Goal: Task Accomplishment & Management: Complete application form

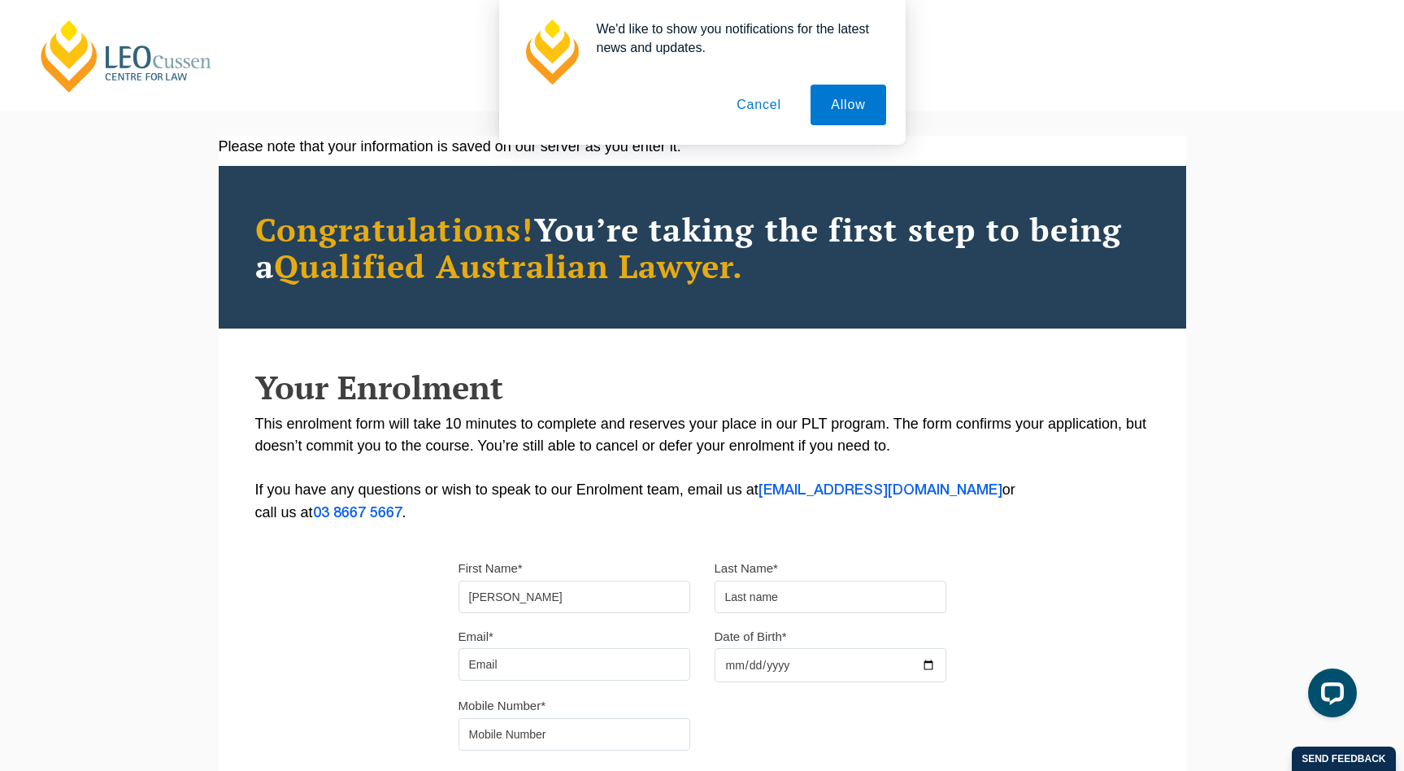
type input "[PERSON_NAME]"
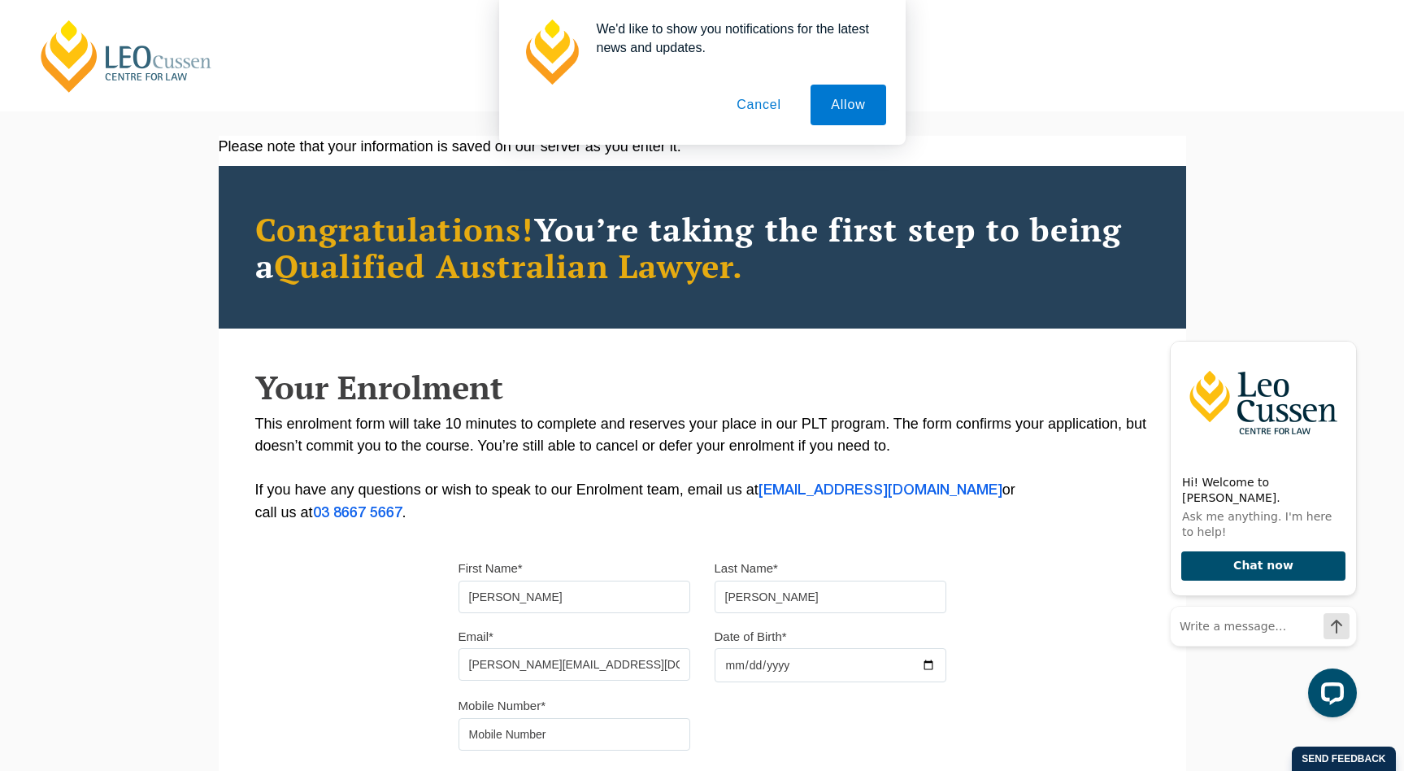
type input "[PERSON_NAME][EMAIL_ADDRESS][DOMAIN_NAME]"
type input "[DATE]"
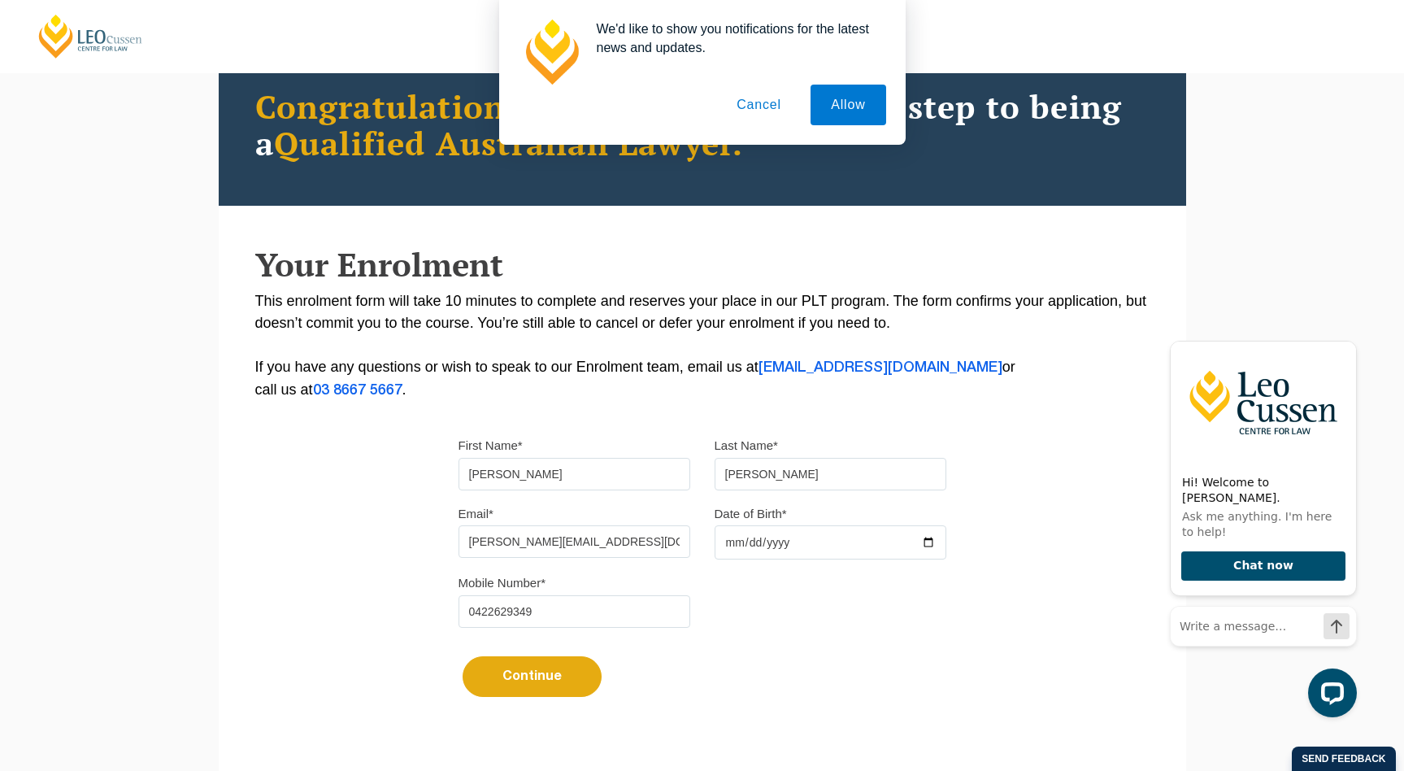
scroll to position [138, 0]
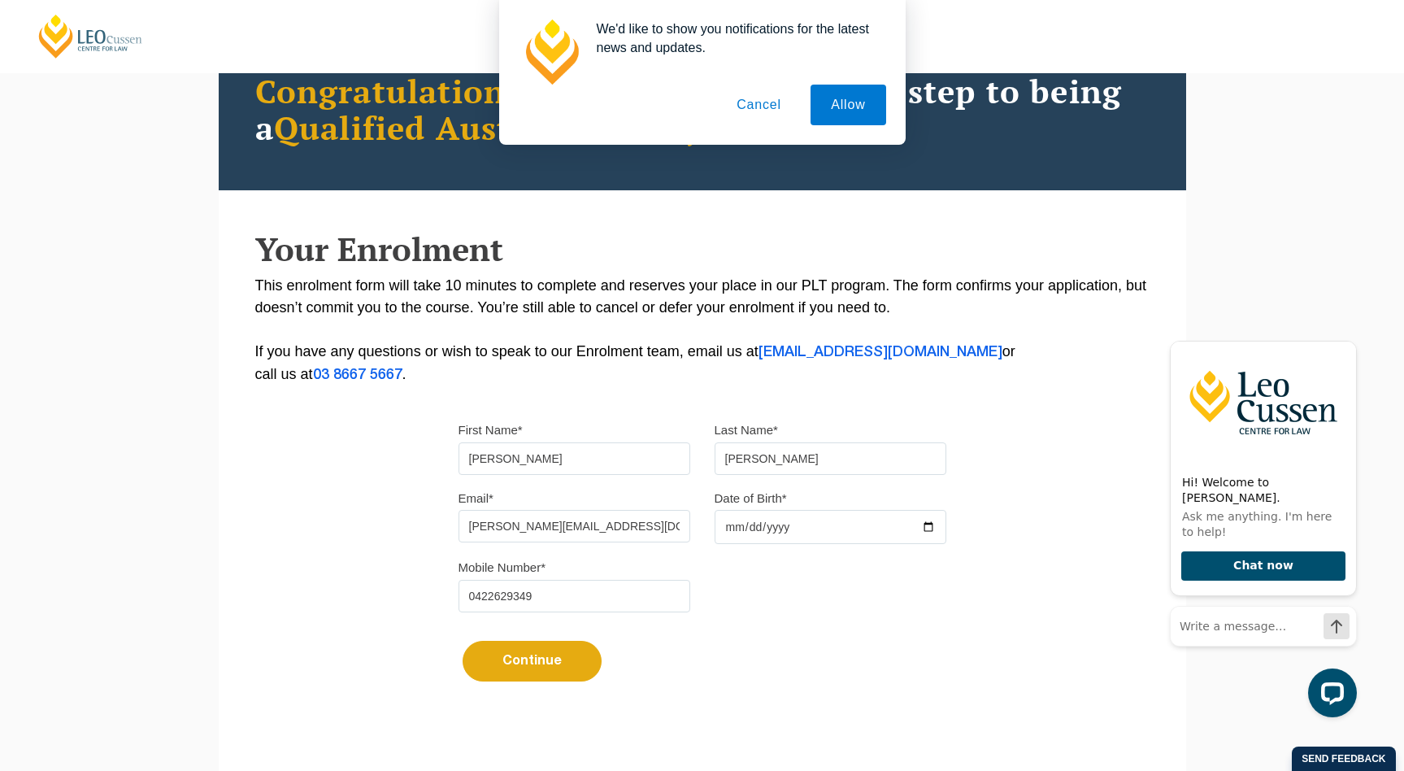
type input "0422629349"
click at [522, 662] on button "Continue" at bounding box center [532, 661] width 139 height 41
select select
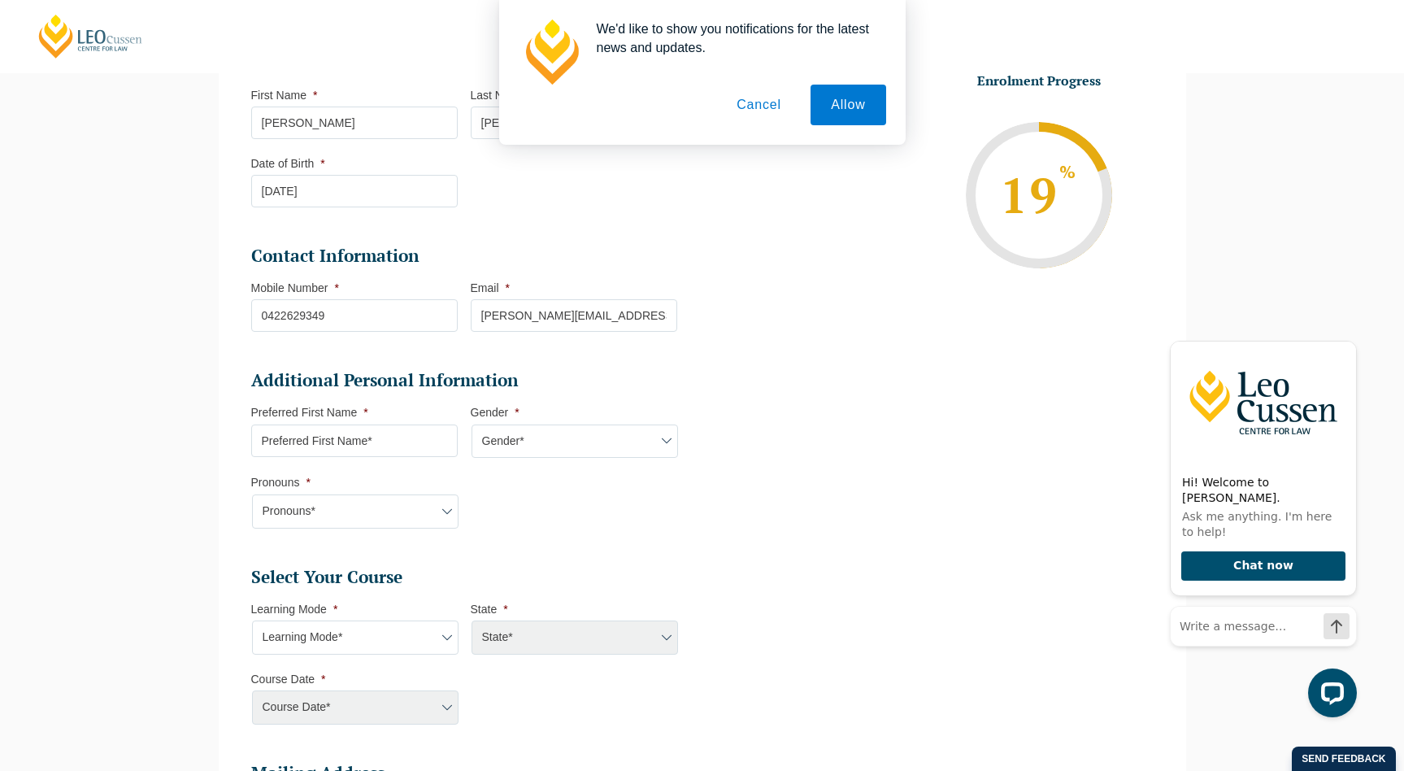
scroll to position [269, 0]
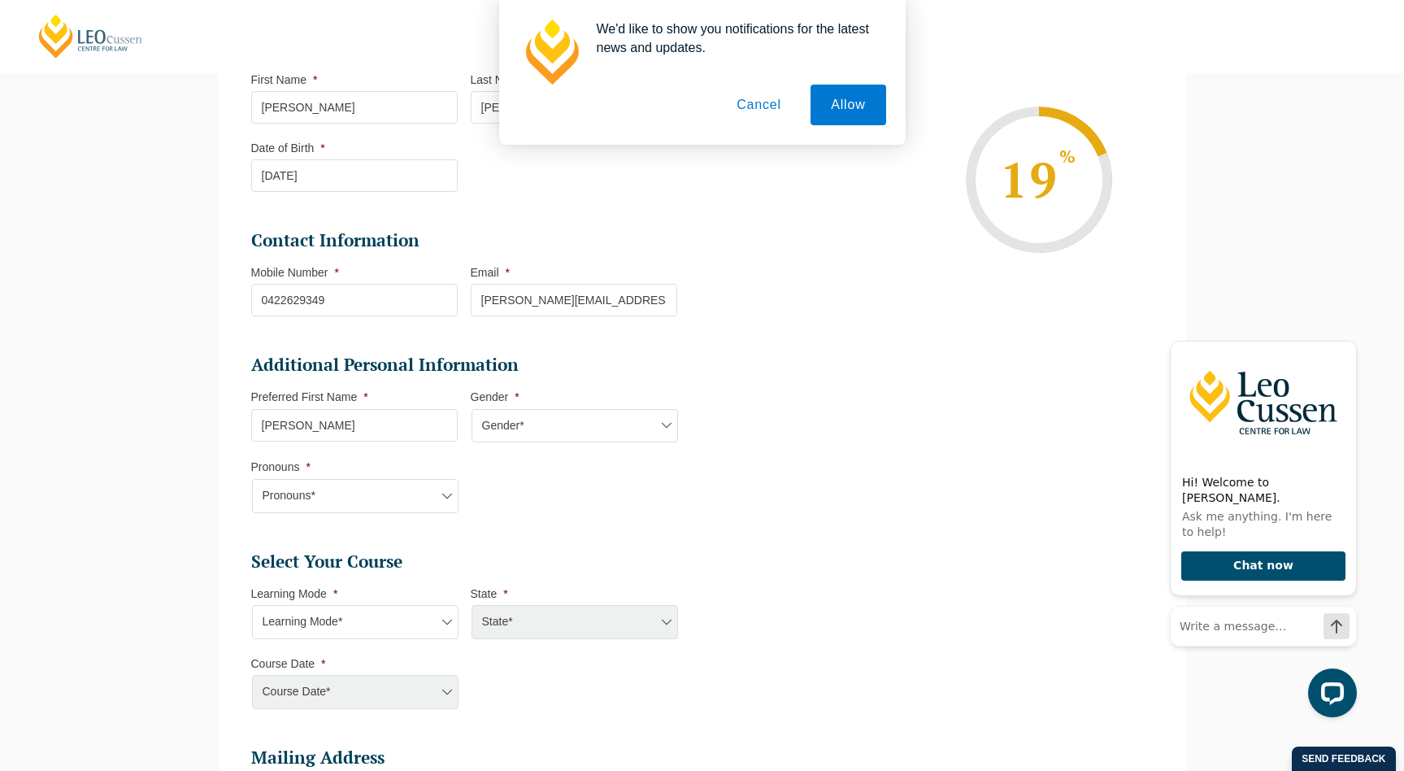
type input "[PERSON_NAME]"
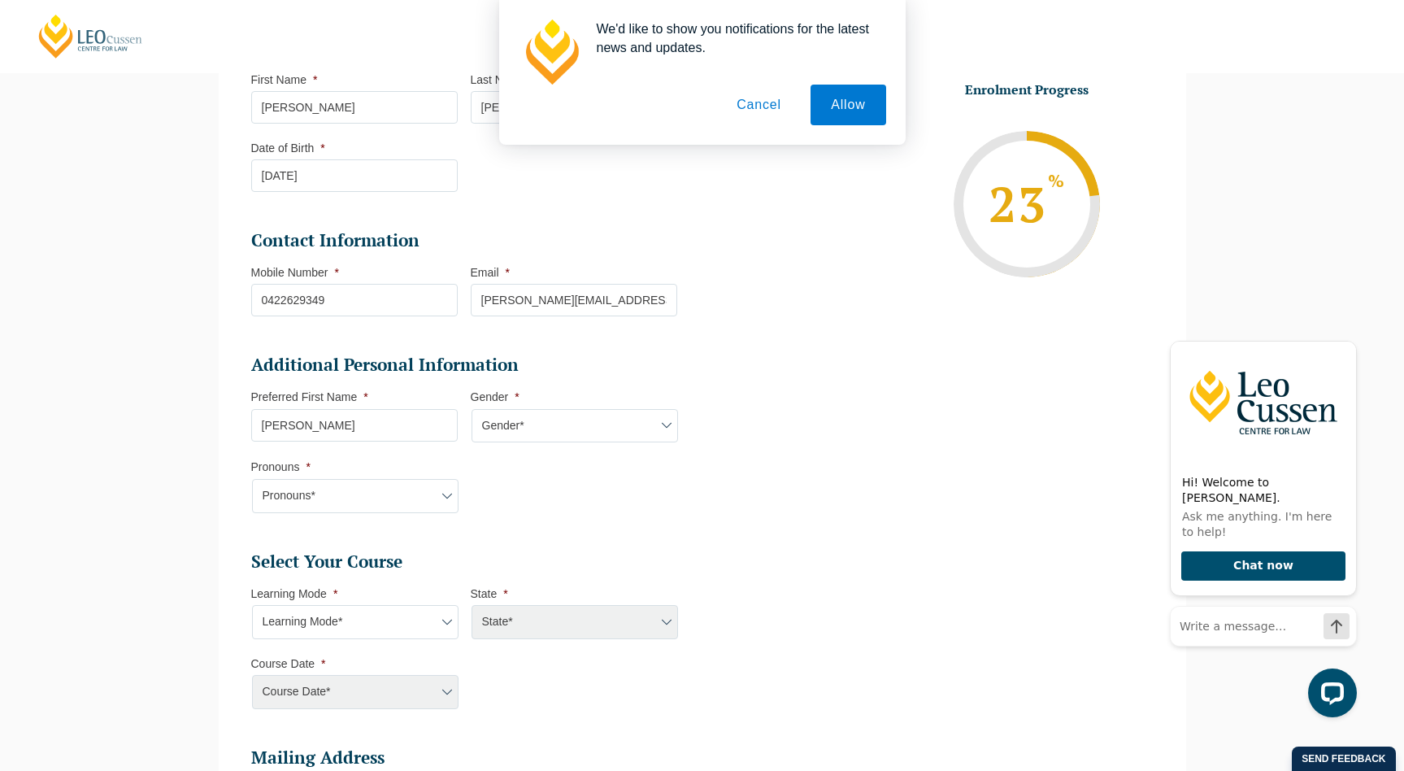
select select "[DEMOGRAPHIC_DATA]"
click at [417, 467] on li "Pronouns * Pronouns* She/Her/Hers He/Him/His They/Them/Theirs Other Prefer not …" at bounding box center [361, 485] width 220 height 53
select select "He/Him/His"
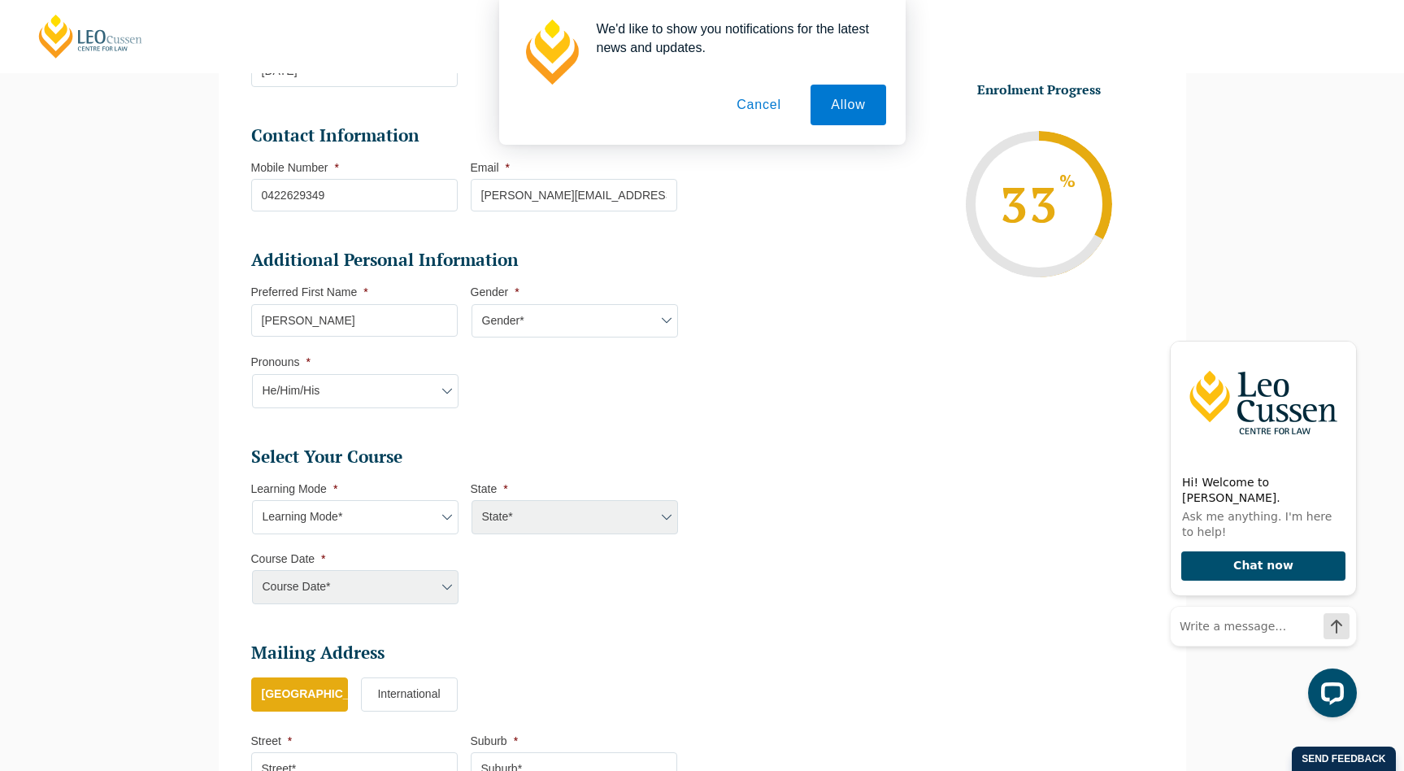
scroll to position [411, 0]
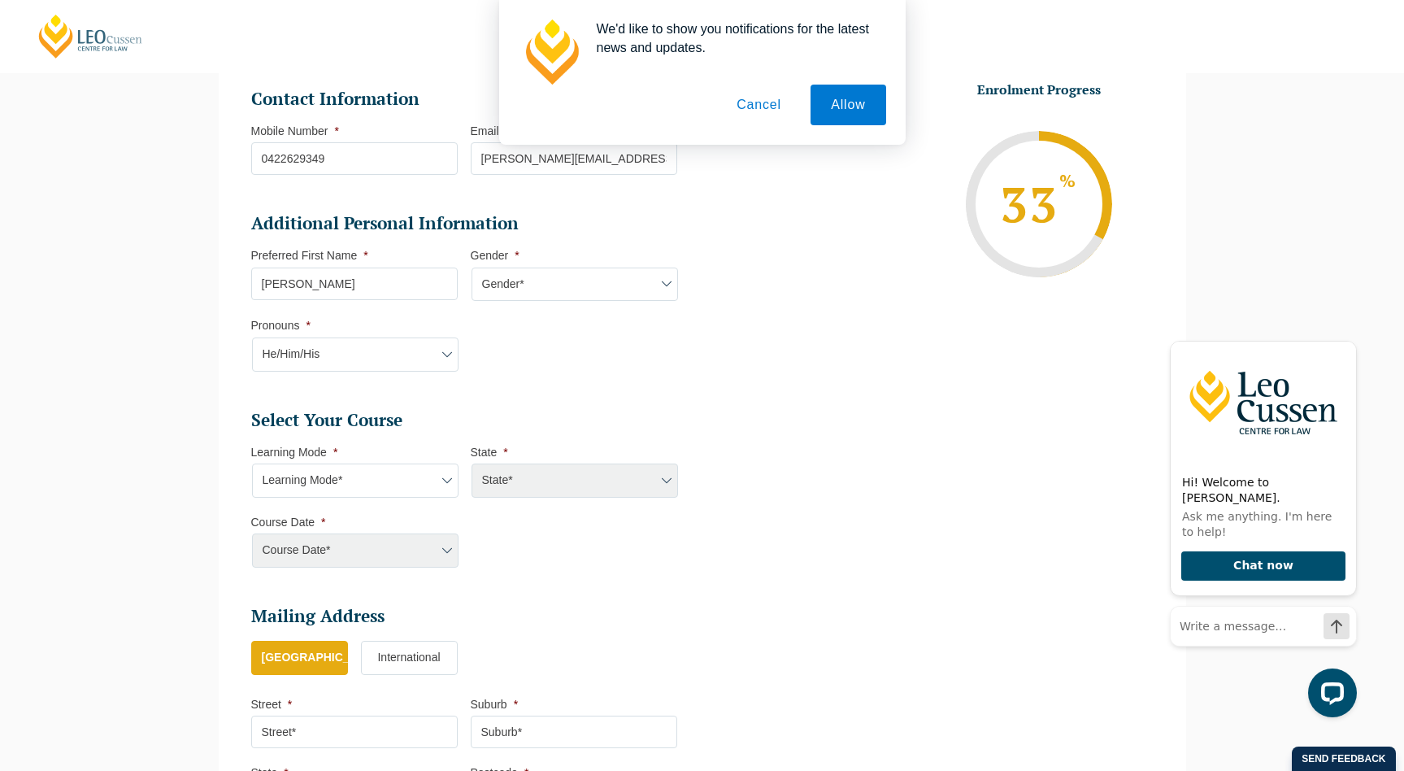
select select "Onsite Full Time Learning"
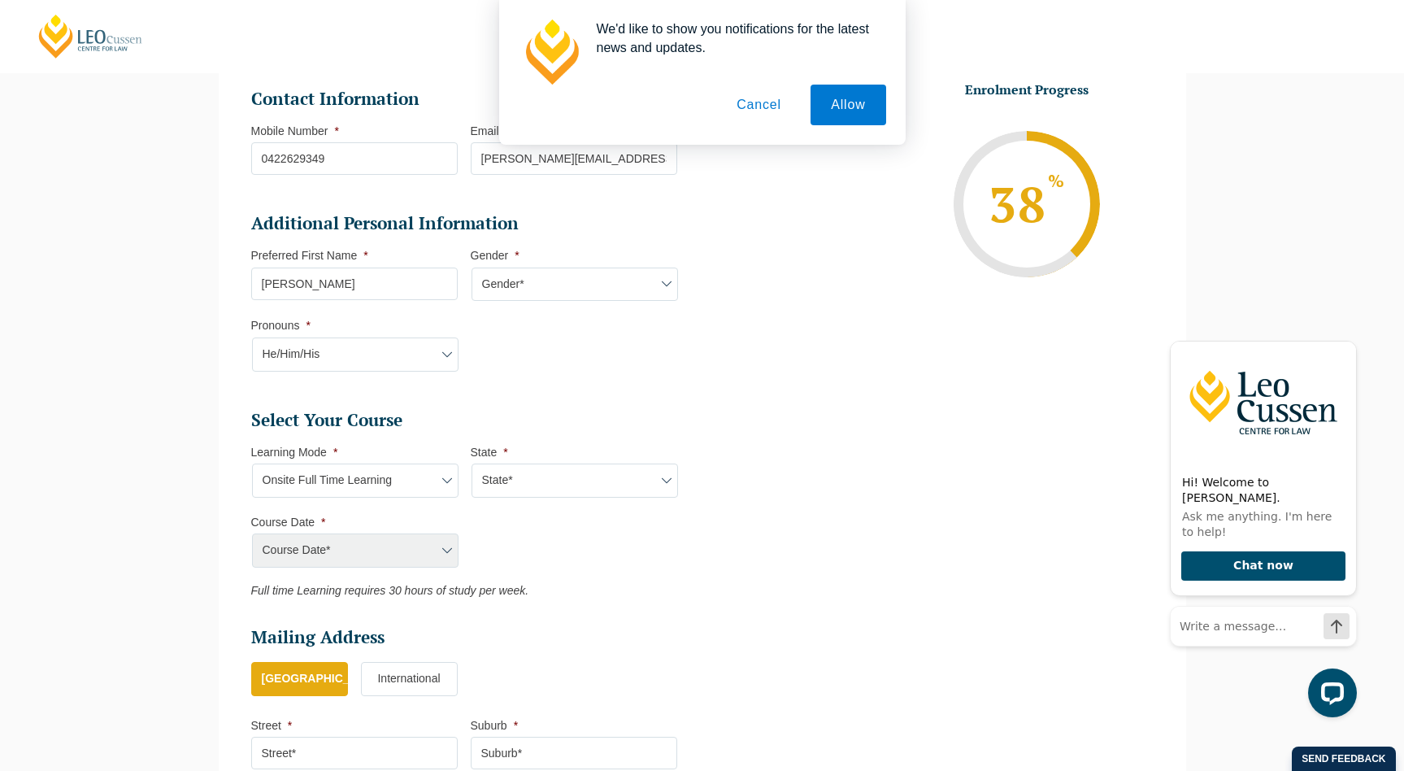
select select "VIC"
select select "[DATE] ([DATE] to [DATE])"
type input "Intake [DATE] FT"
type input "Practical Legal Training ([GEOGRAPHIC_DATA])"
select select "[PERSON_NAME] (JAN) 2026 Full Time Onsite"
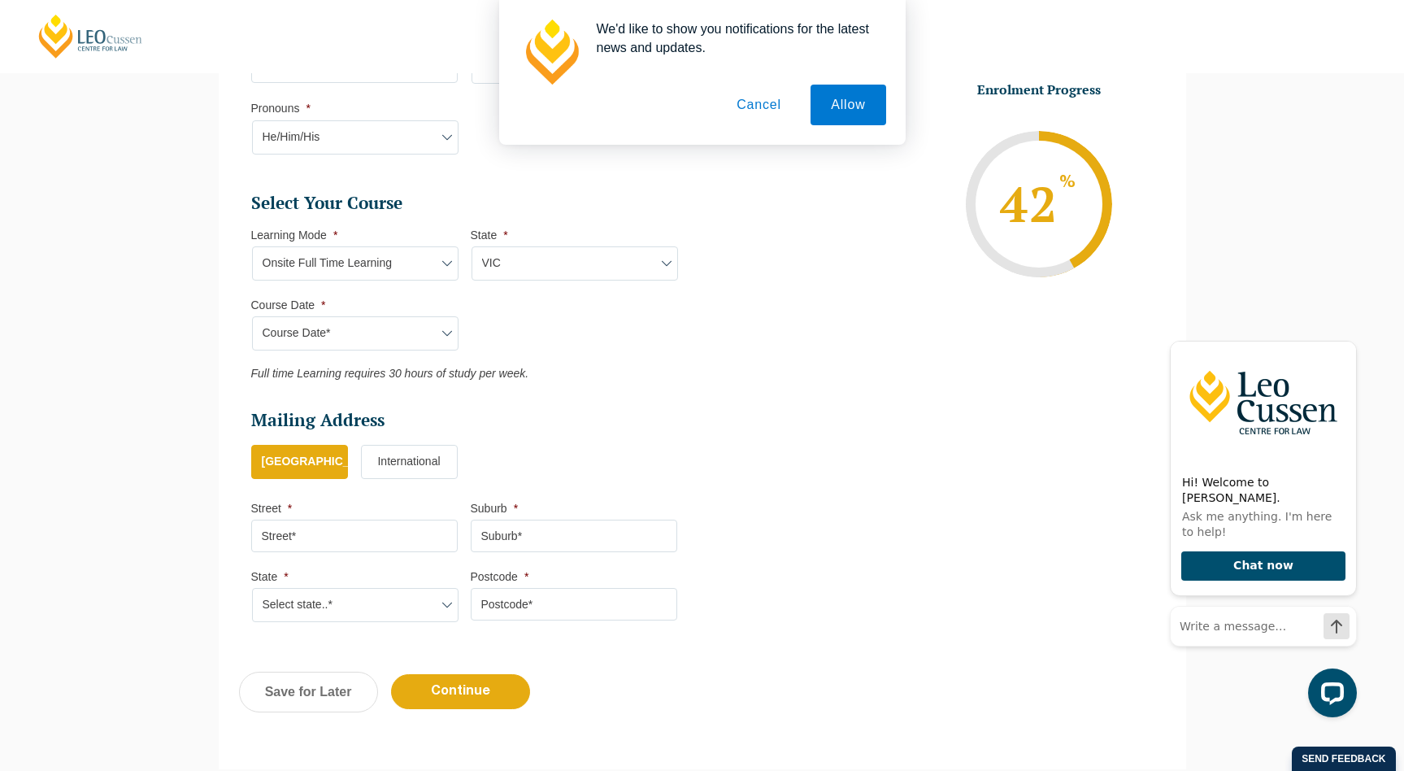
scroll to position [624, 0]
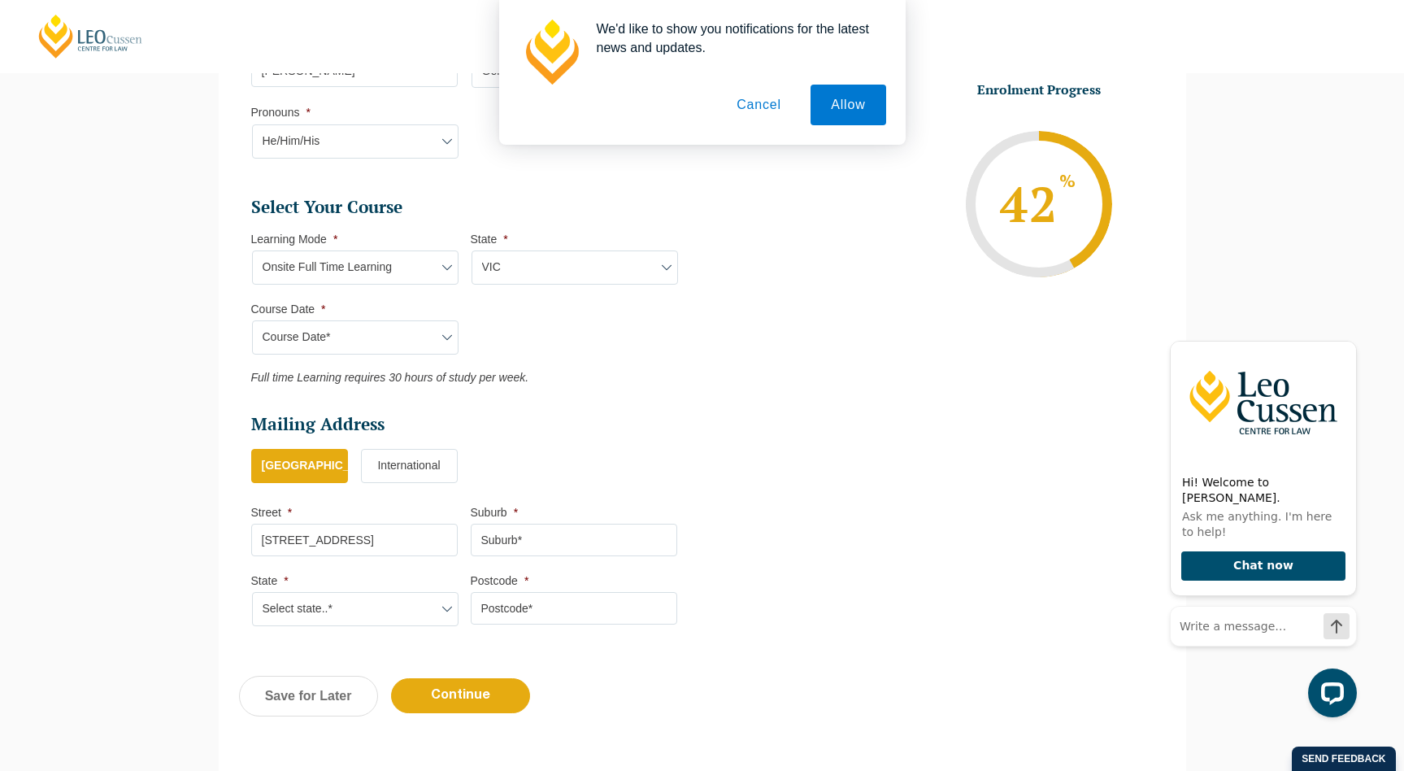
type input "[STREET_ADDRESS]"
type input "Capel Sound"
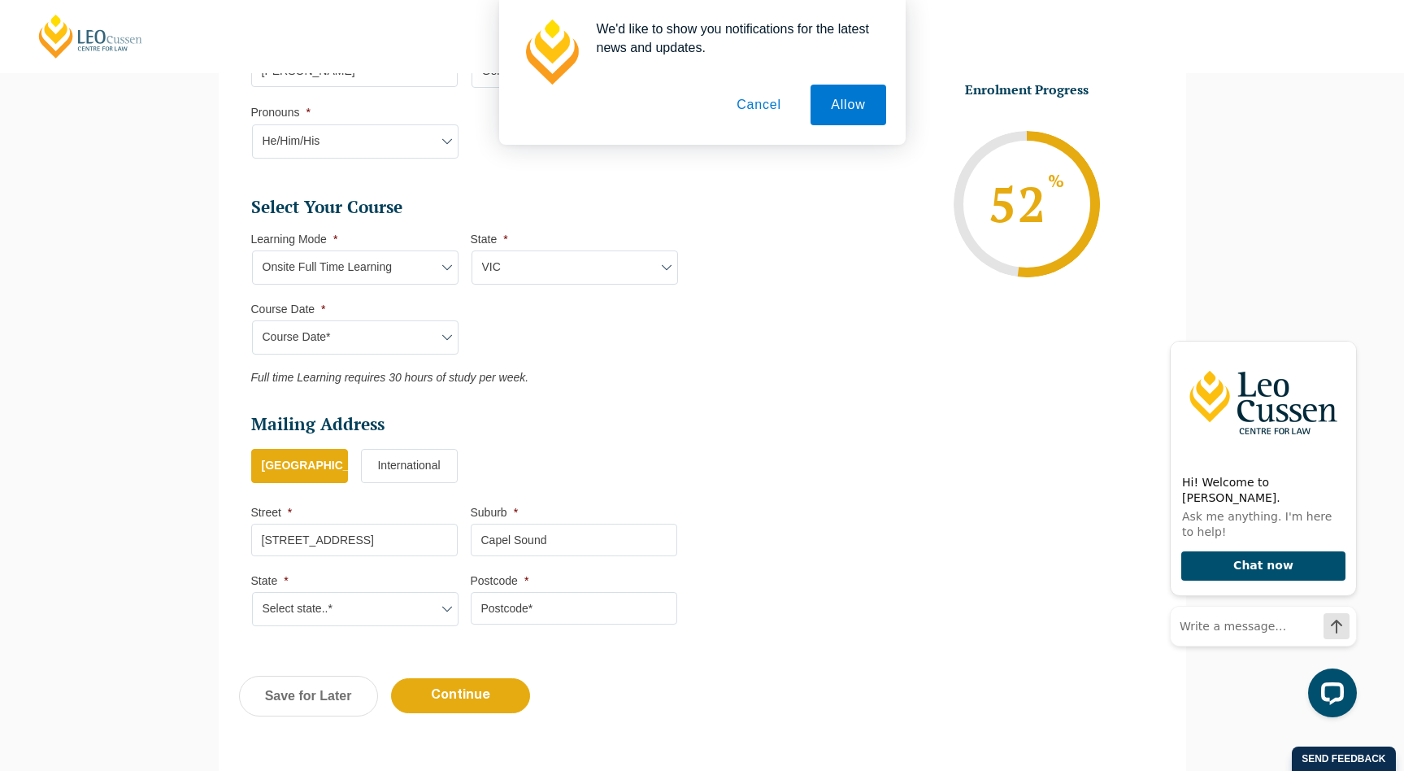
select select "VIC"
type input "3940"
click at [449, 683] on input "Continue" at bounding box center [460, 695] width 139 height 35
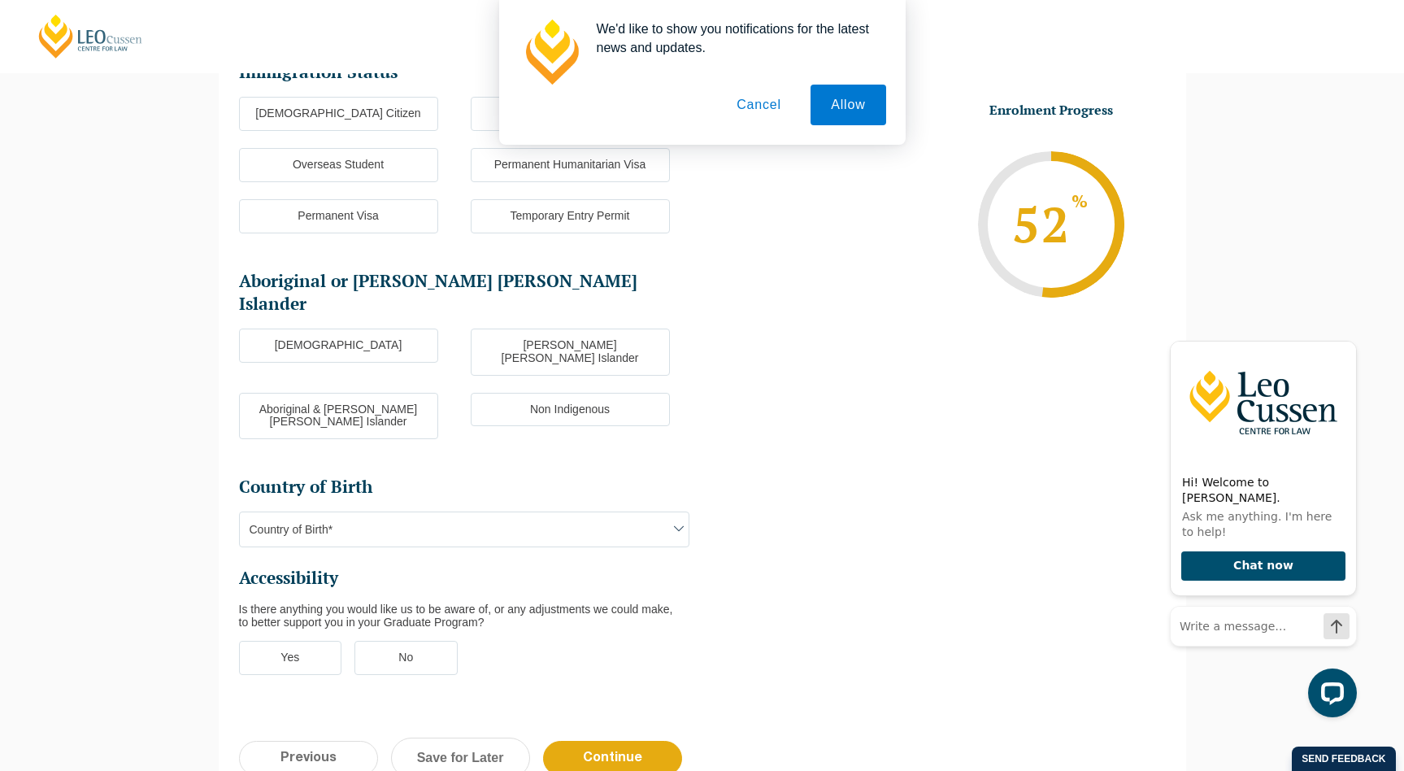
scroll to position [141, 0]
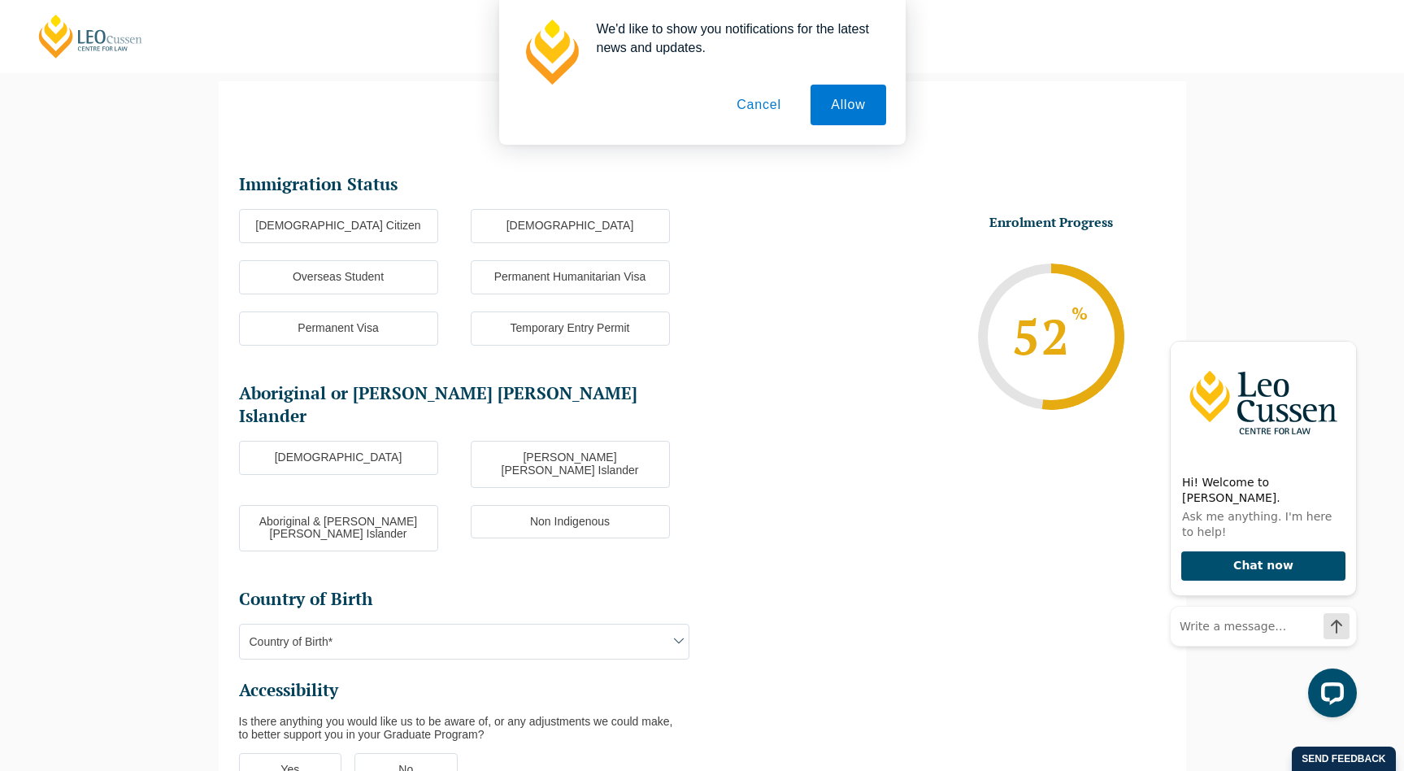
click at [387, 226] on label "[DEMOGRAPHIC_DATA] Citizen" at bounding box center [338, 226] width 199 height 34
click at [0, 0] on input "[DEMOGRAPHIC_DATA] Citizen" at bounding box center [0, 0] width 0 height 0
click at [506, 505] on label "Non Indigenous" at bounding box center [570, 522] width 199 height 34
click at [0, 0] on input "Non Indigenous" at bounding box center [0, 0] width 0 height 0
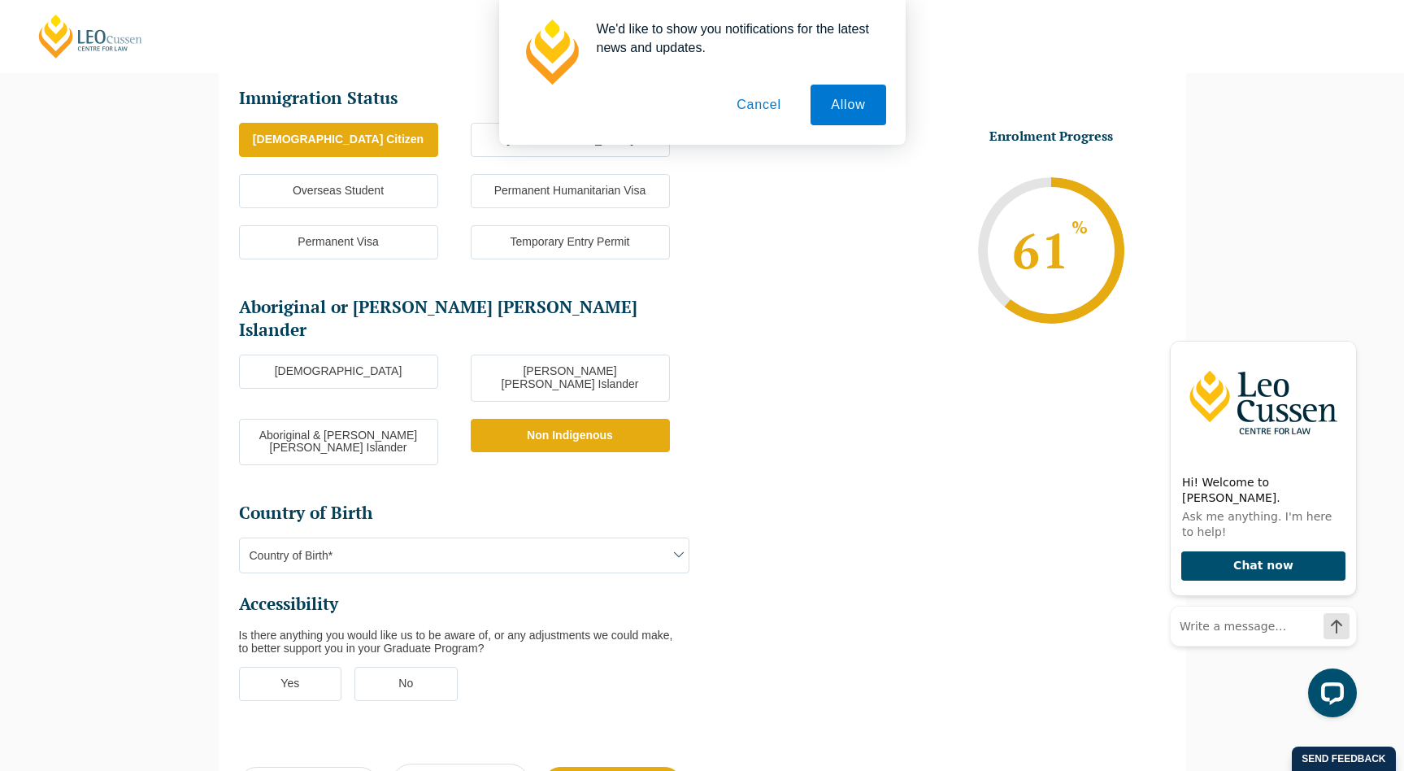
scroll to position [240, 0]
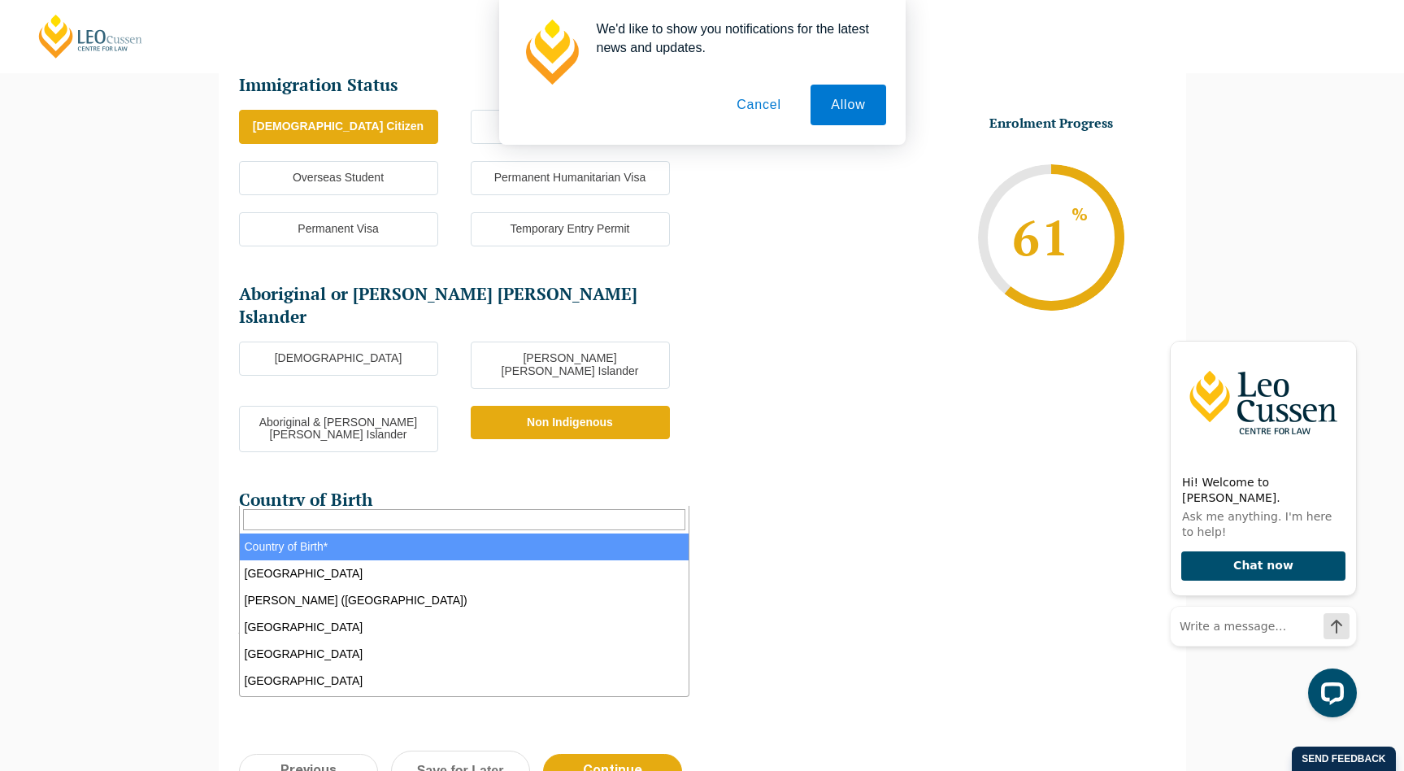
click at [477, 525] on span "Country of Birth*" at bounding box center [464, 542] width 449 height 34
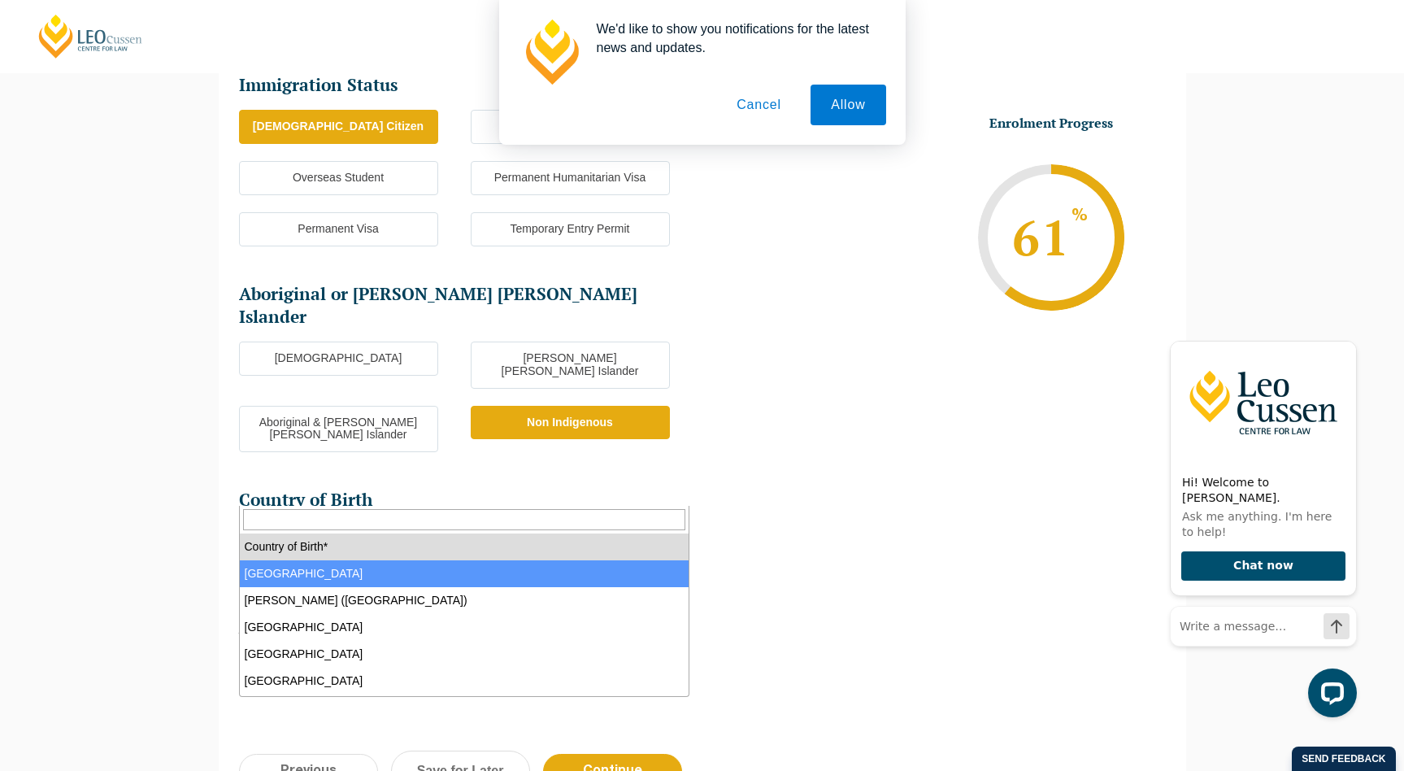
select select "Australia 1101"
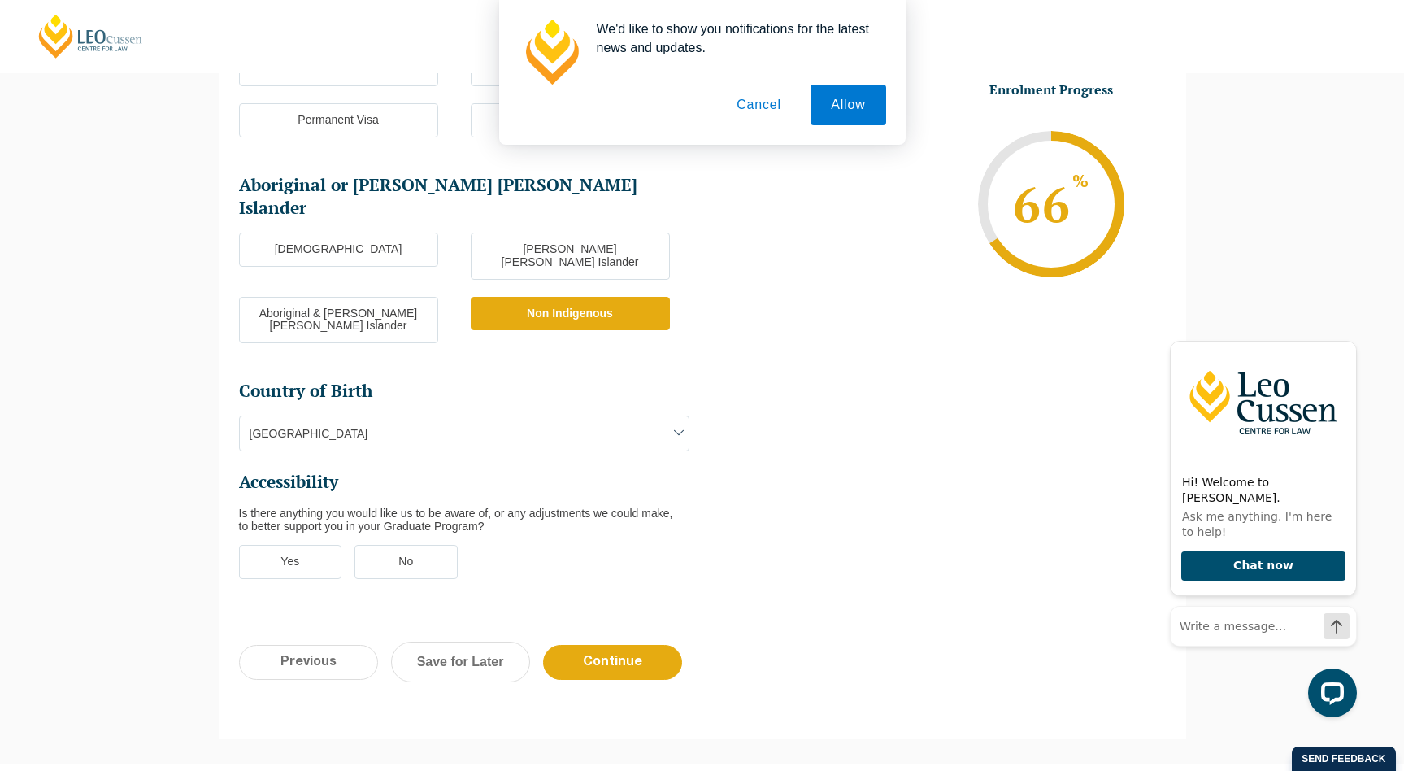
scroll to position [346, 0]
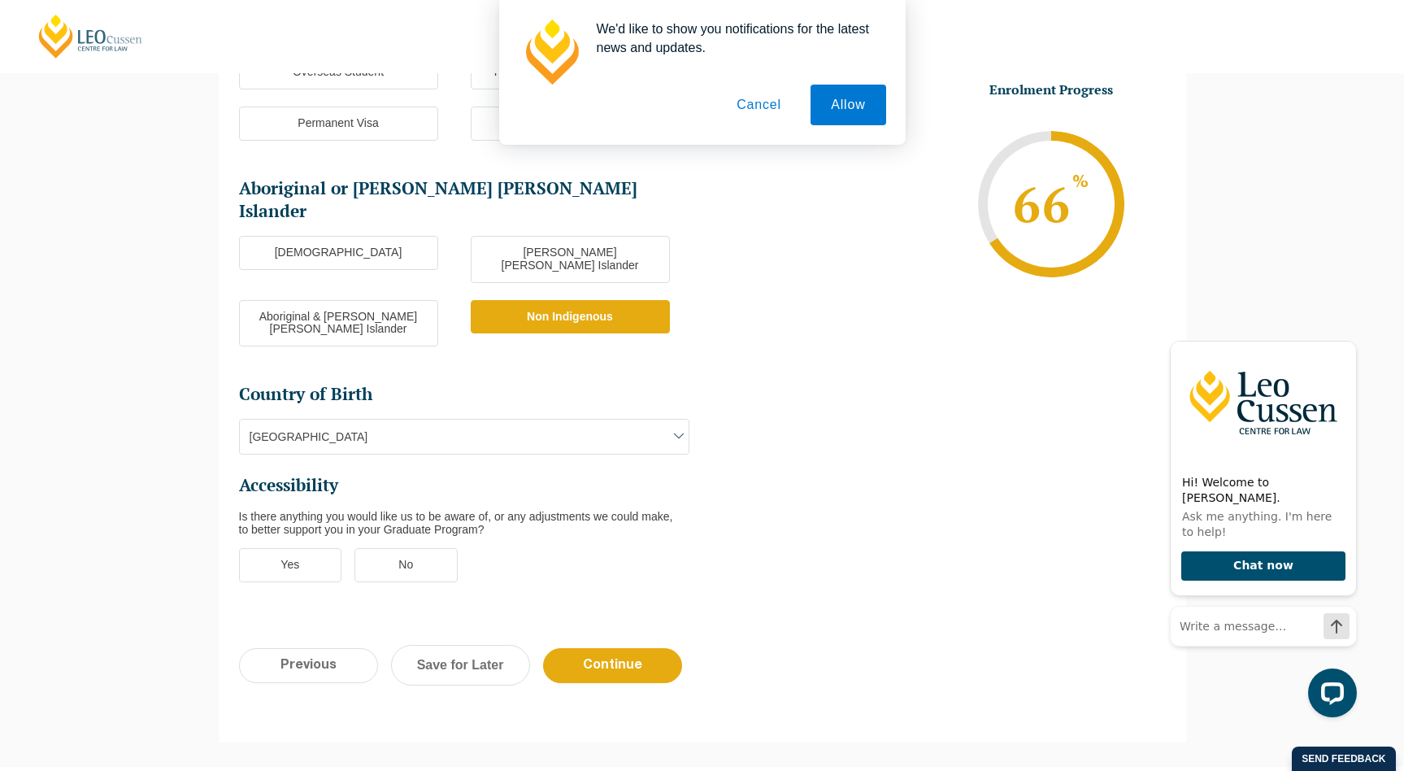
click at [425, 548] on label "No" at bounding box center [406, 565] width 103 height 34
click at [0, 0] on input "No" at bounding box center [0, 0] width 0 height 0
click at [597, 648] on input "Continue" at bounding box center [612, 665] width 139 height 35
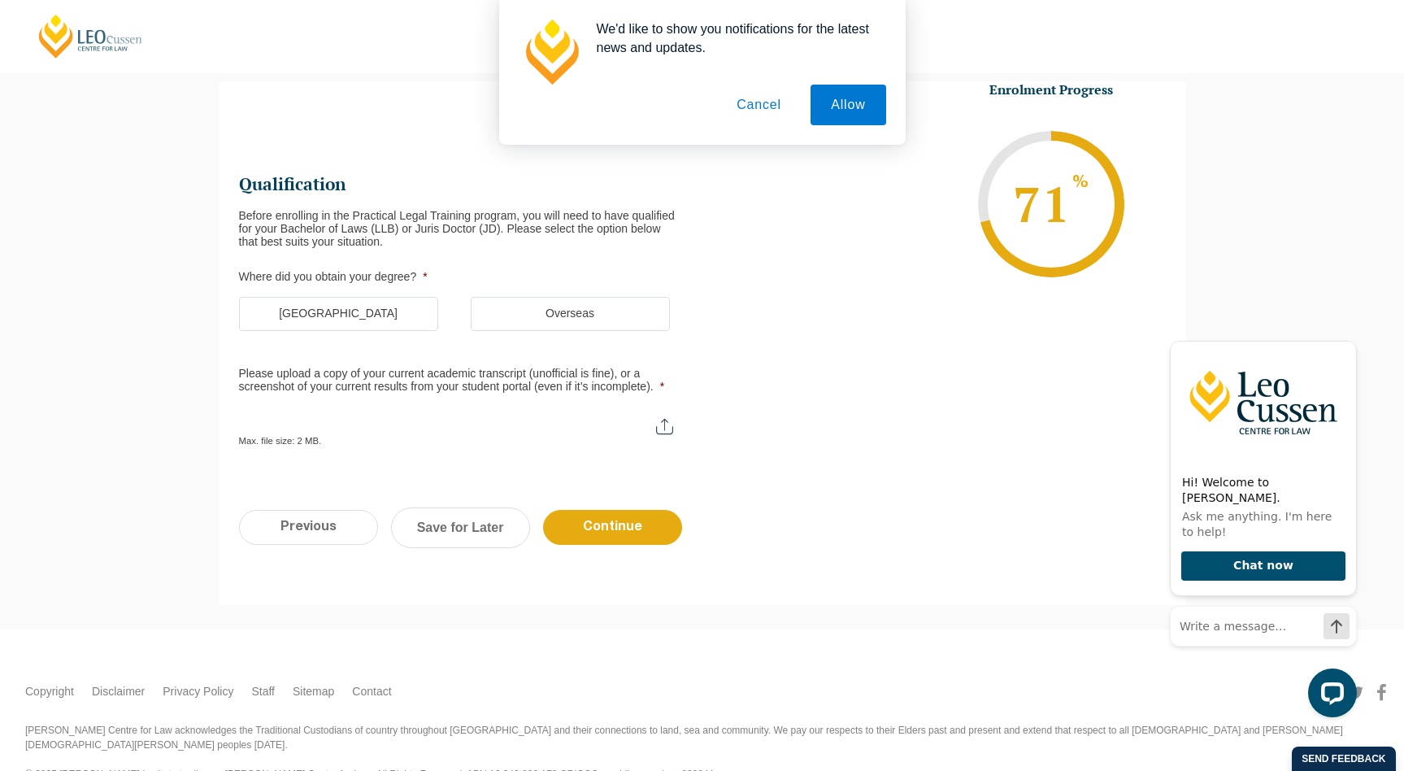
scroll to position [0, 0]
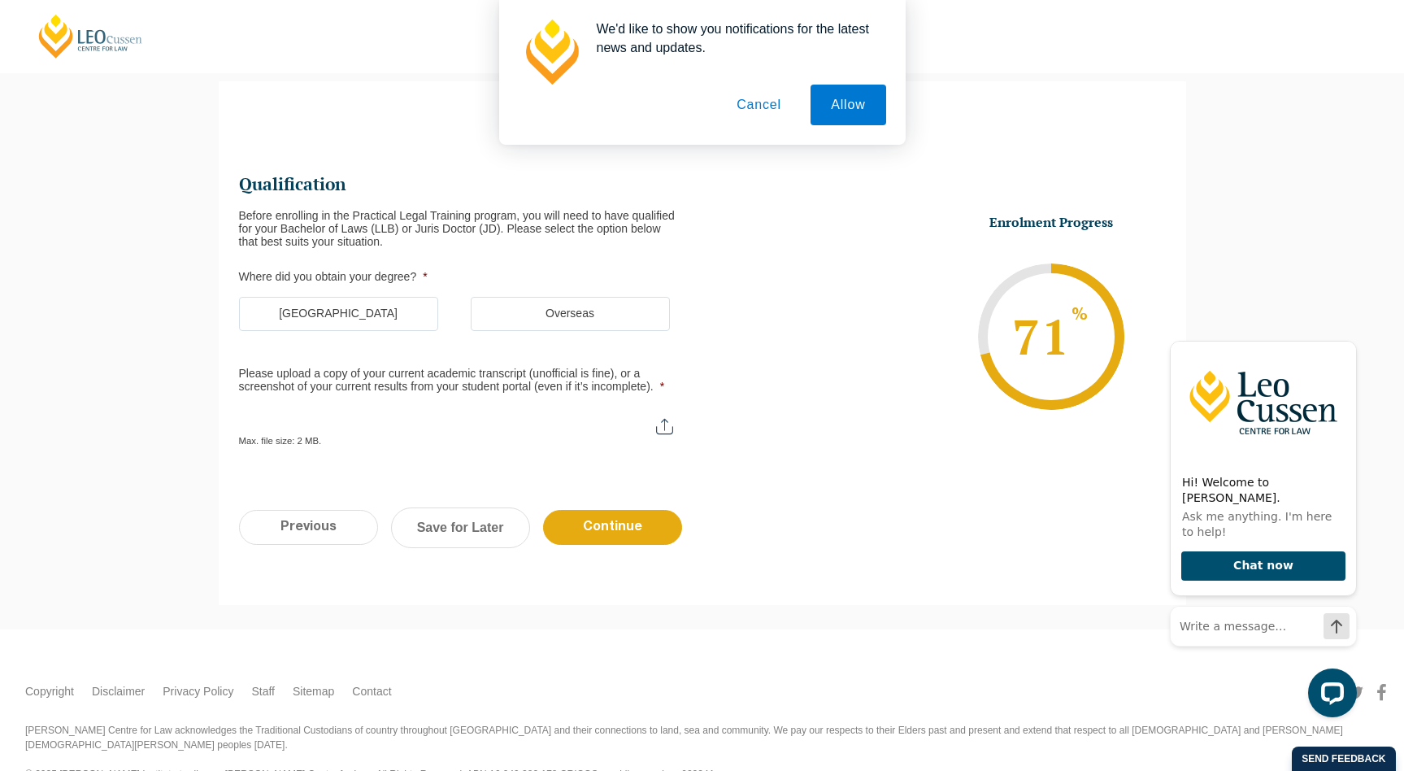
click at [363, 314] on label "[GEOGRAPHIC_DATA]" at bounding box center [338, 314] width 199 height 34
click at [0, 0] on input "[GEOGRAPHIC_DATA]" at bounding box center [0, 0] width 0 height 0
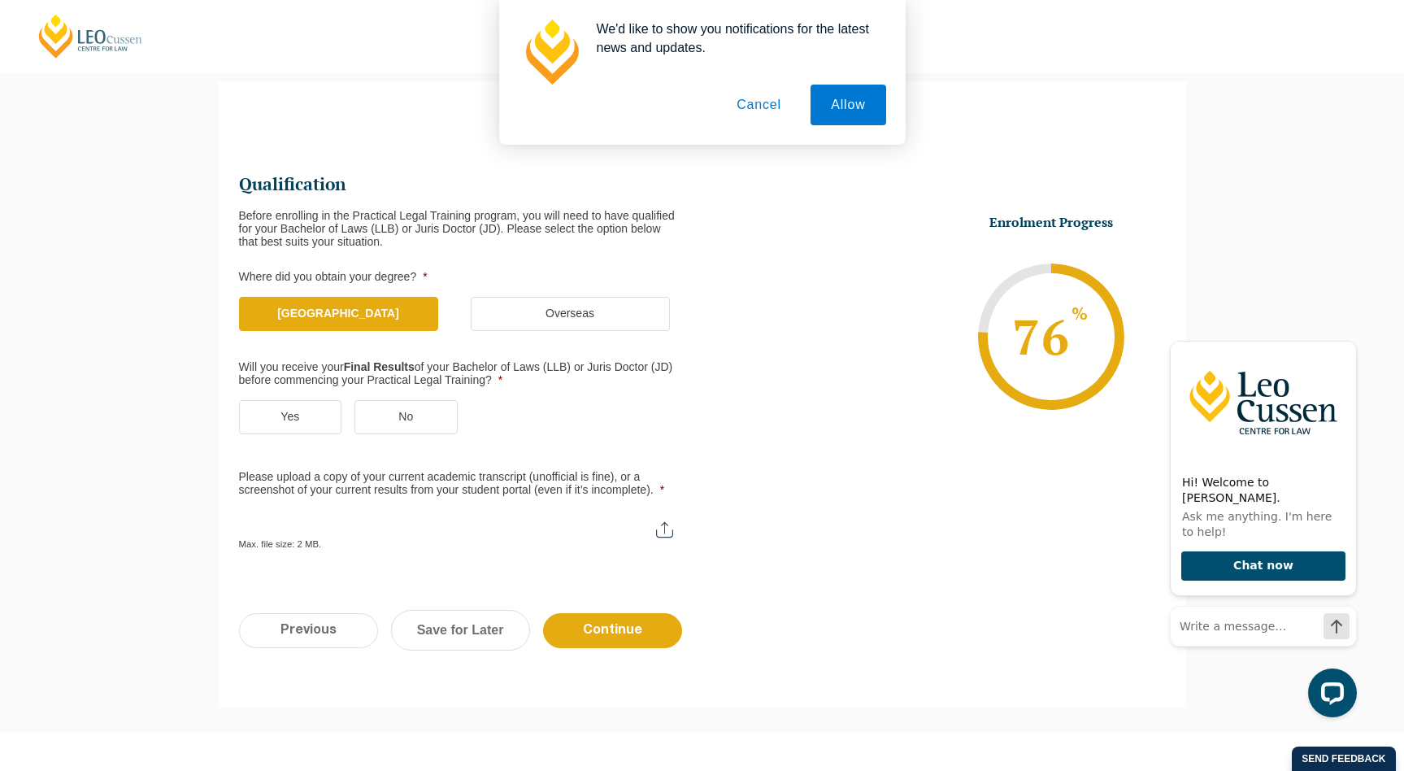
click at [366, 421] on label "No" at bounding box center [406, 417] width 103 height 34
click at [0, 0] on input "No" at bounding box center [0, 0] width 0 height 0
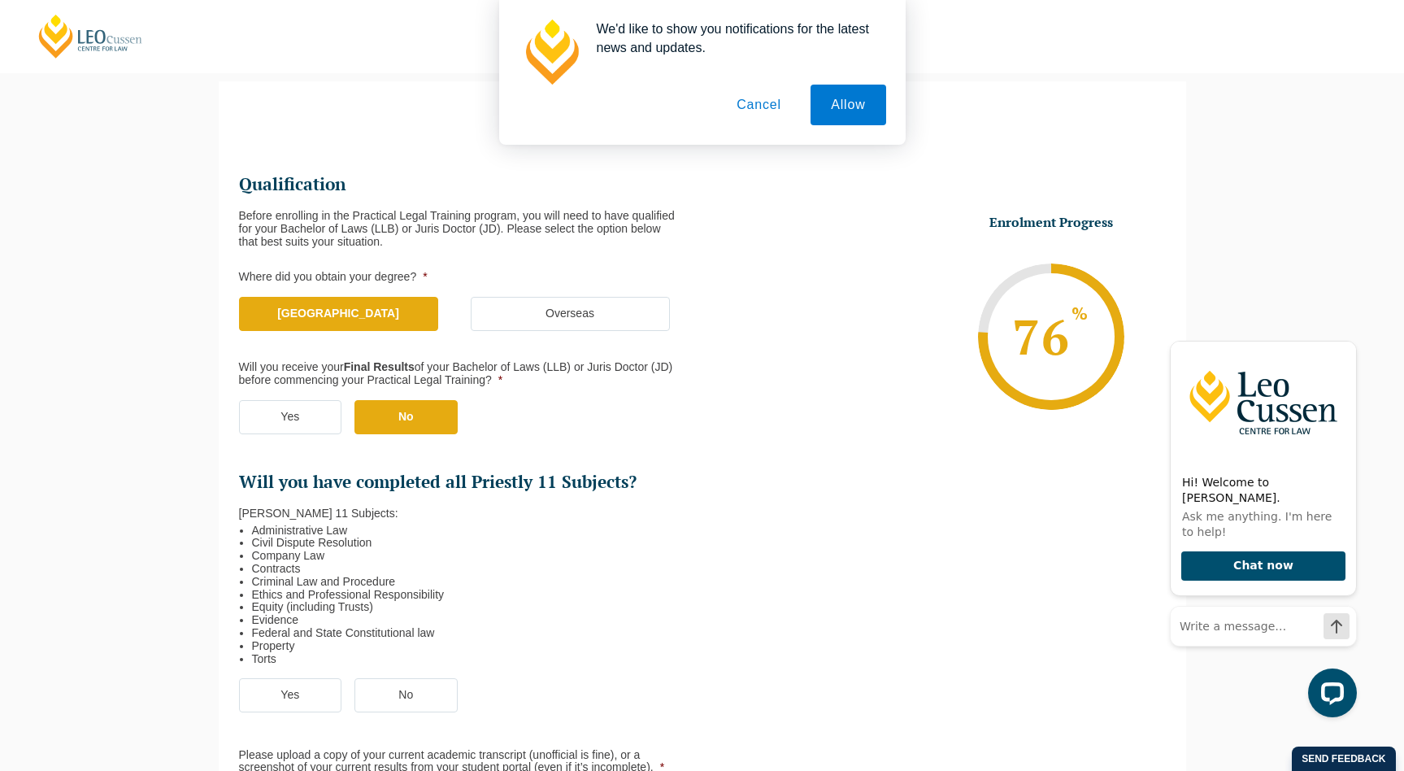
scroll to position [210, 0]
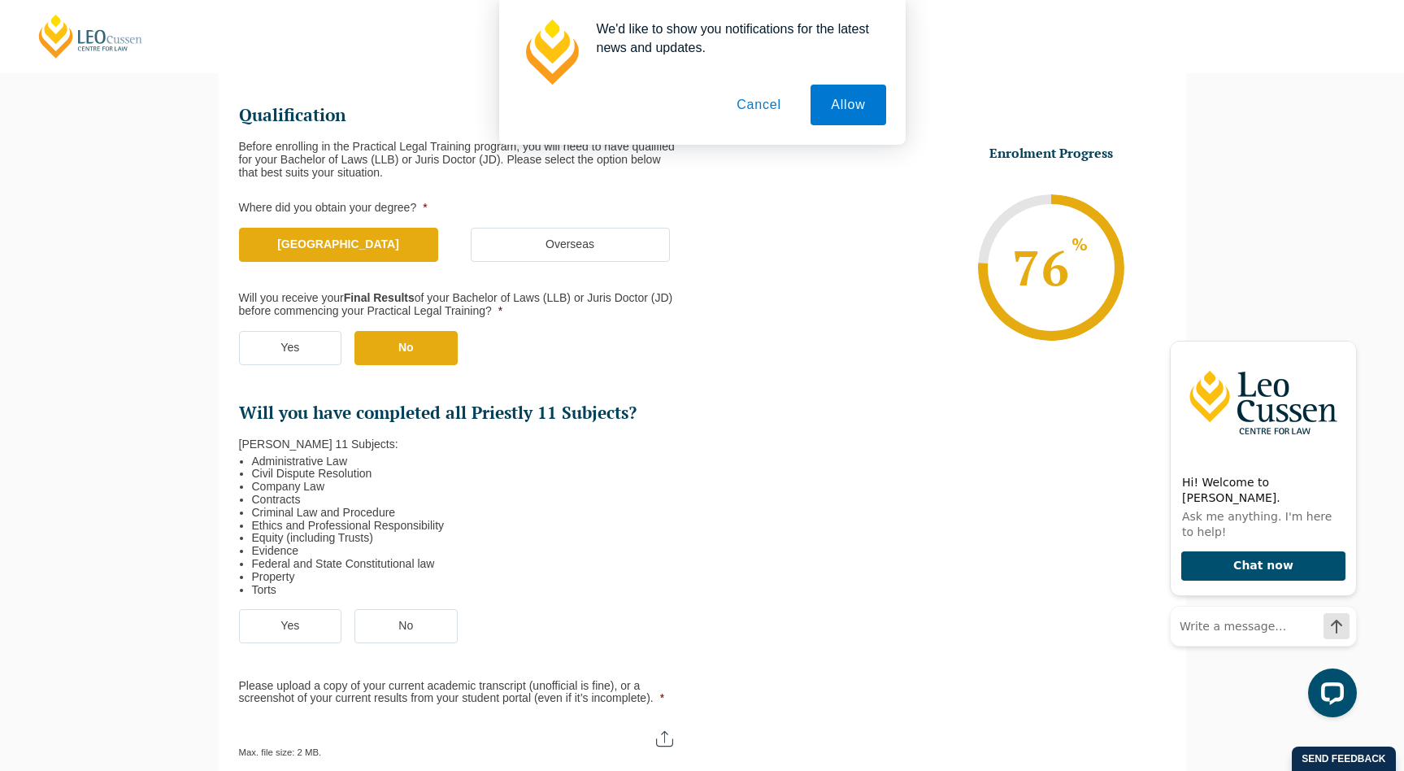
click at [287, 616] on label "Yes" at bounding box center [290, 626] width 103 height 34
click at [0, 0] on input "Yes" at bounding box center [0, 0] width 0 height 0
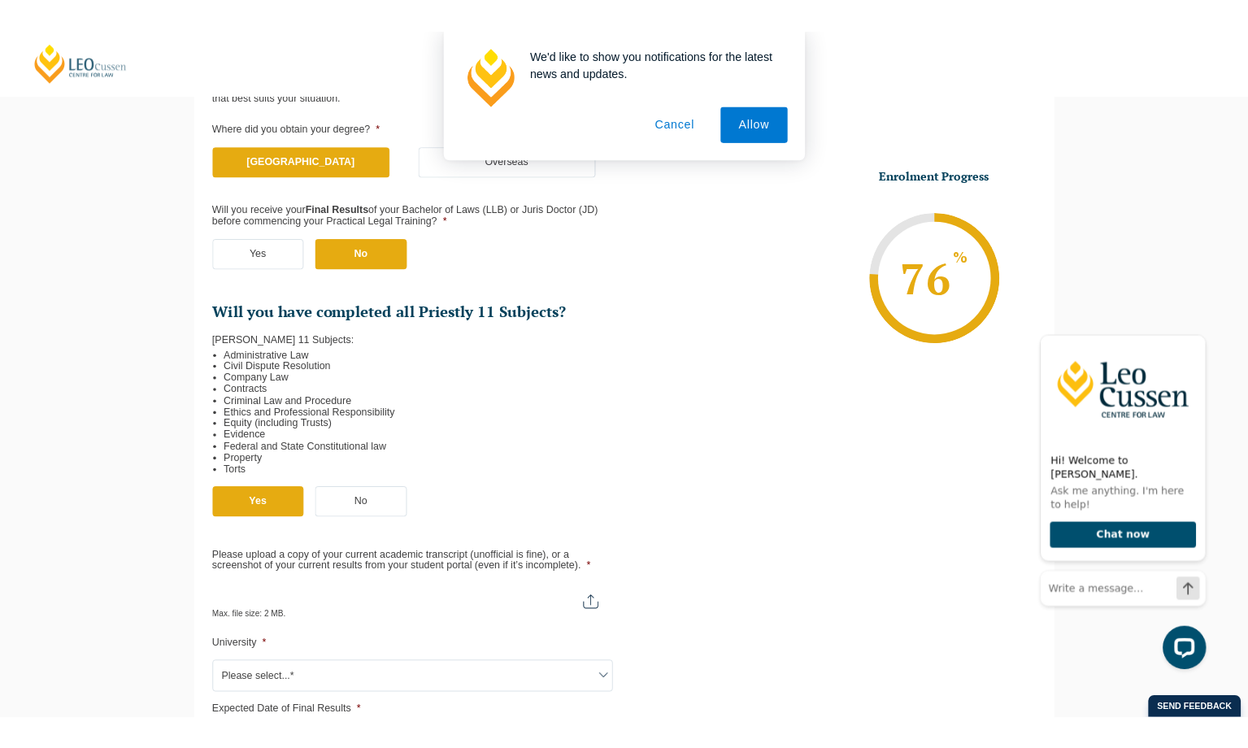
scroll to position [472, 0]
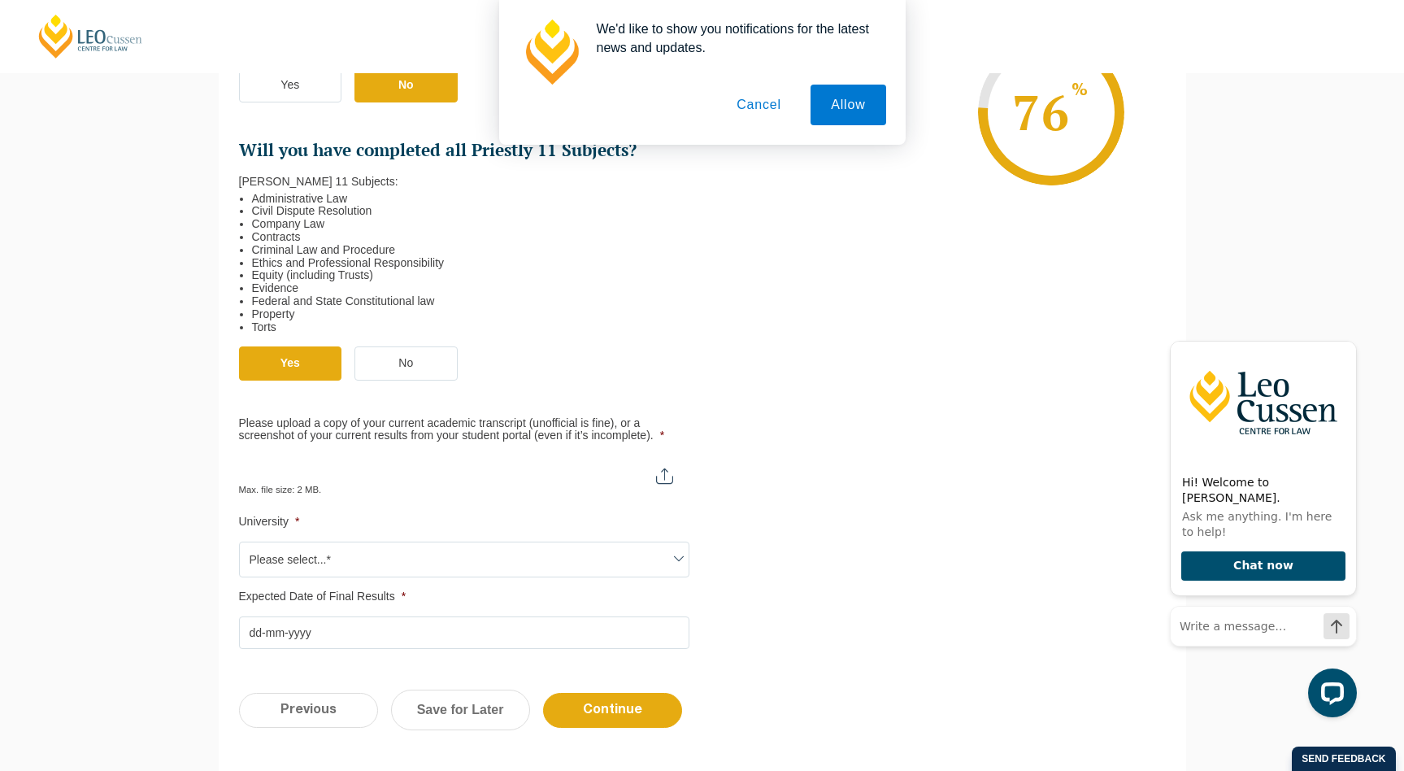
click at [303, 542] on span "Please select...*" at bounding box center [464, 559] width 449 height 34
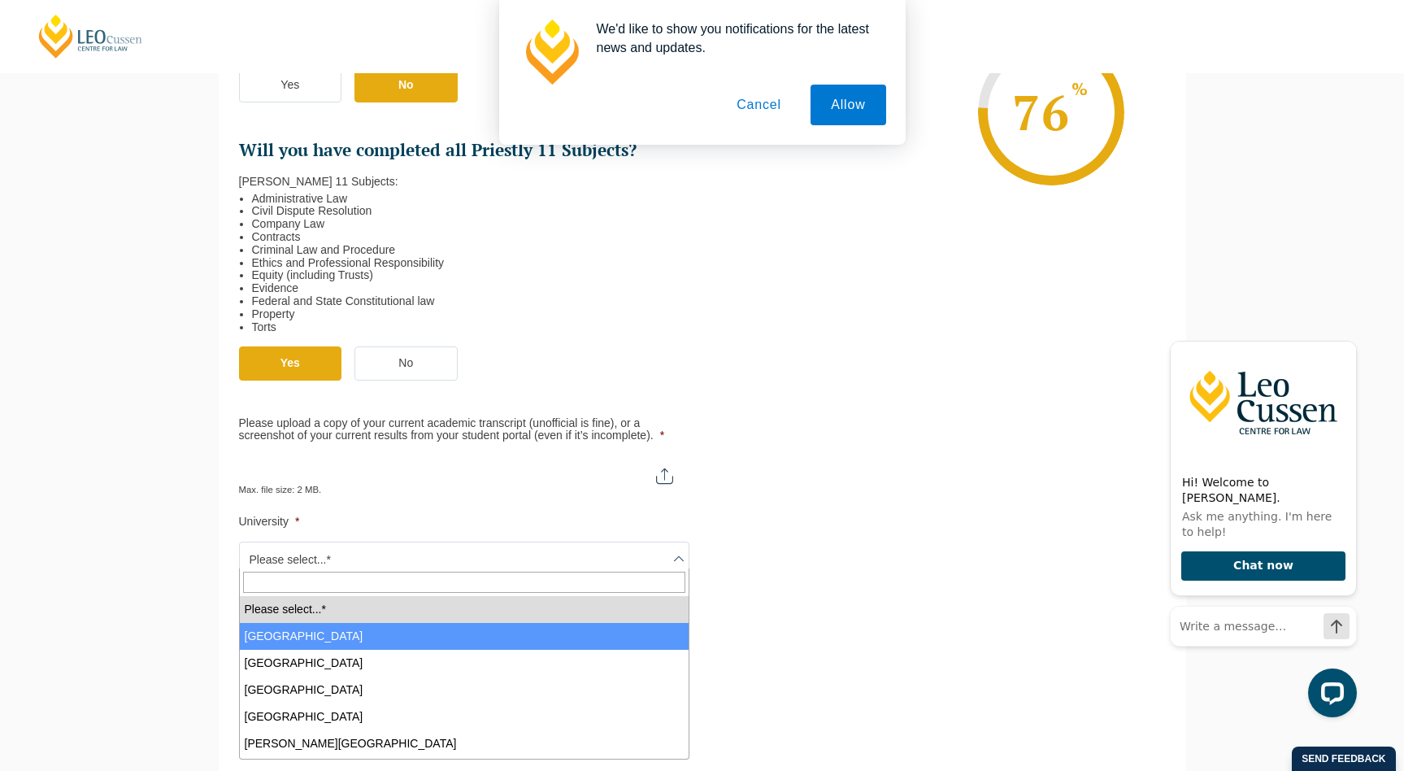
select select "[GEOGRAPHIC_DATA]"
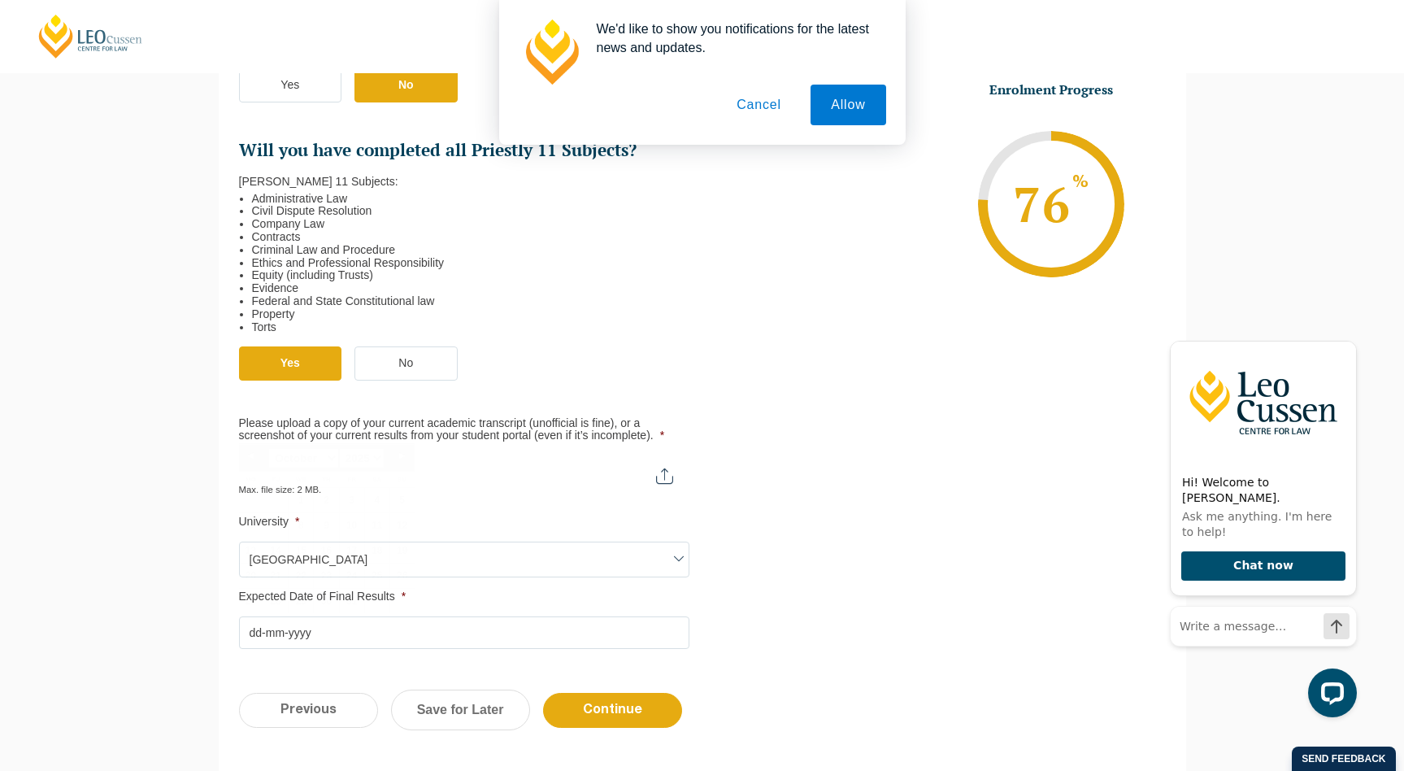
click at [327, 616] on input "Expected Date of Final Results *" at bounding box center [464, 632] width 451 height 33
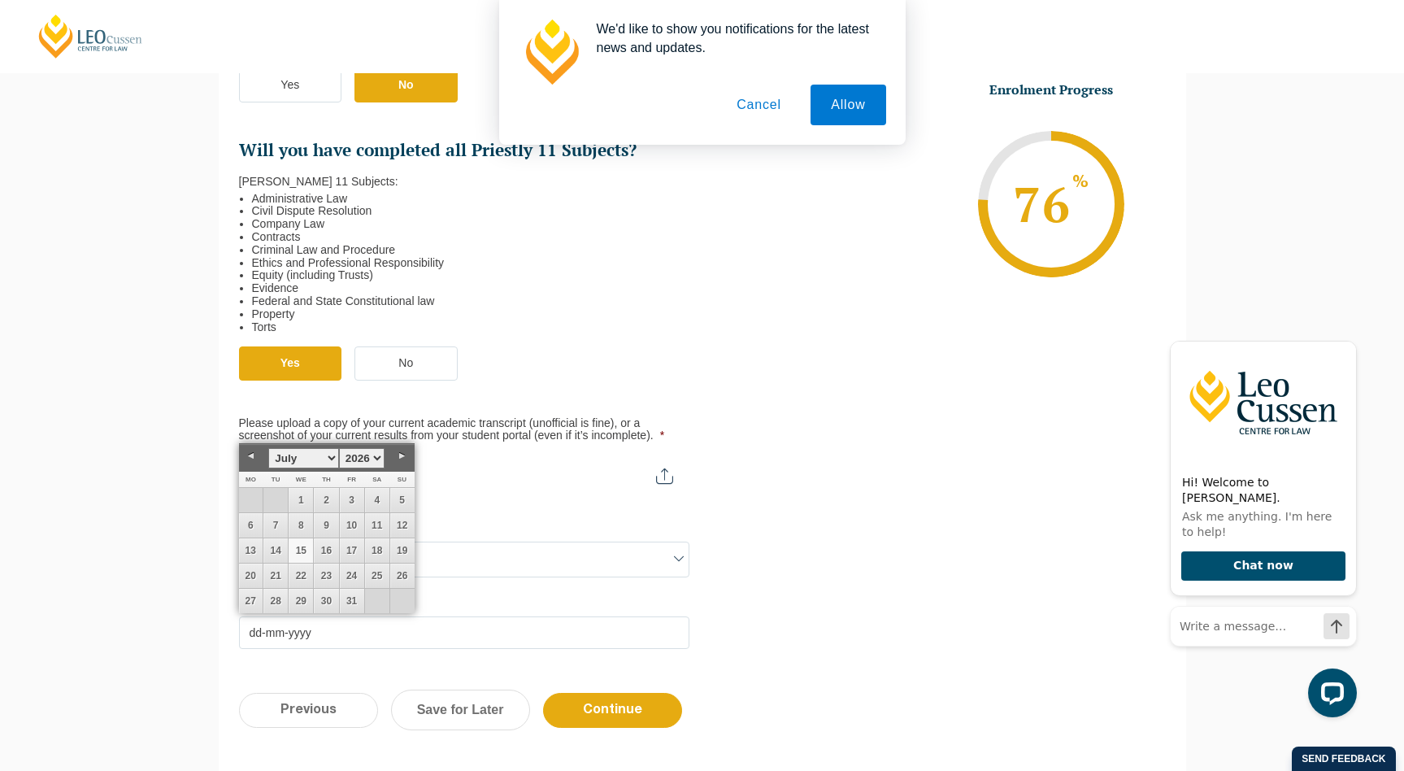
click at [310, 547] on link "15" at bounding box center [301, 550] width 24 height 24
type input "[DATE]"
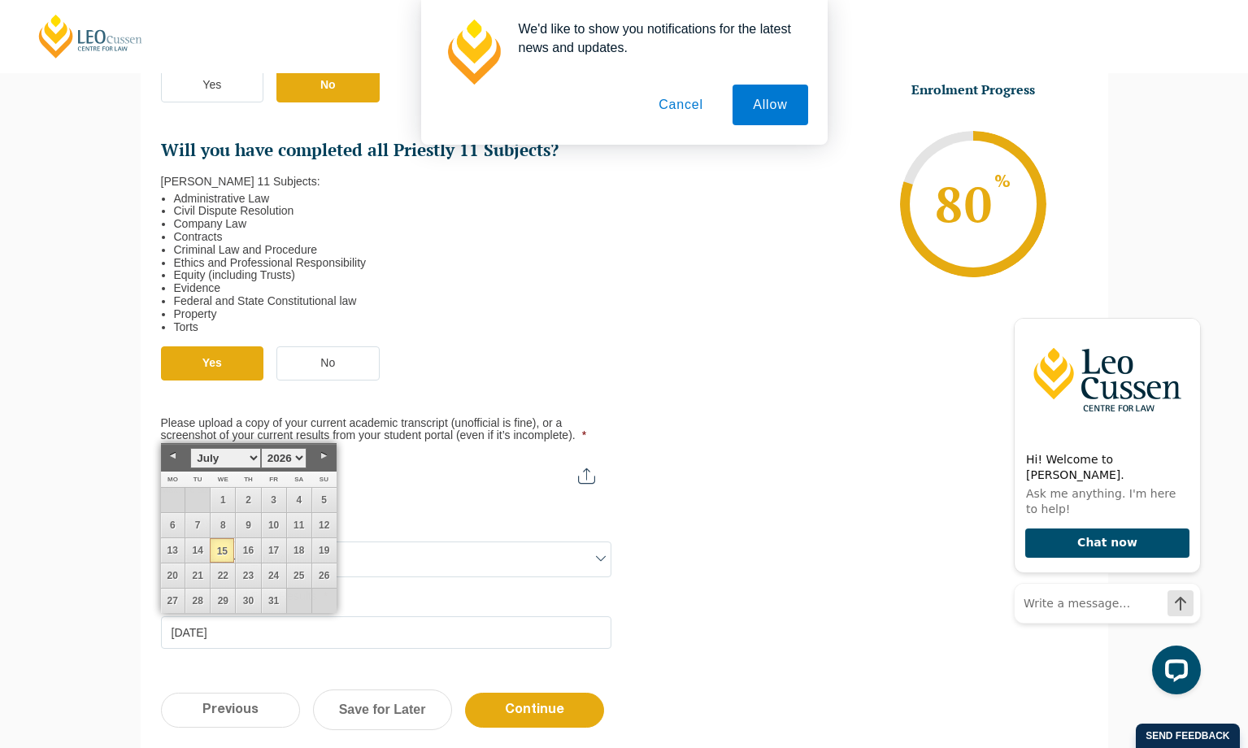
click at [533, 324] on li "Torts" at bounding box center [386, 327] width 425 height 13
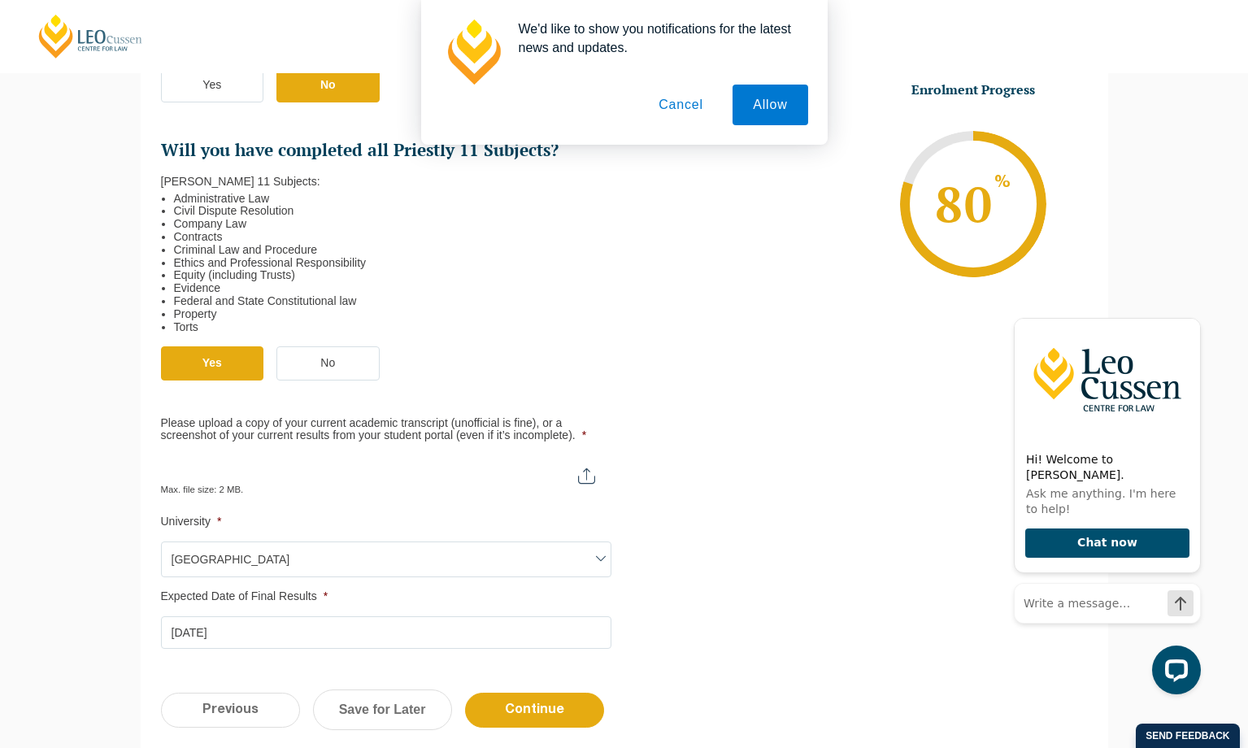
click at [319, 459] on input "Please upload a copy of your current academic transcript (unofficial is fine), …" at bounding box center [386, 469] width 451 height 28
type input "C:\fakepath\Enrolment Summary.pdf"
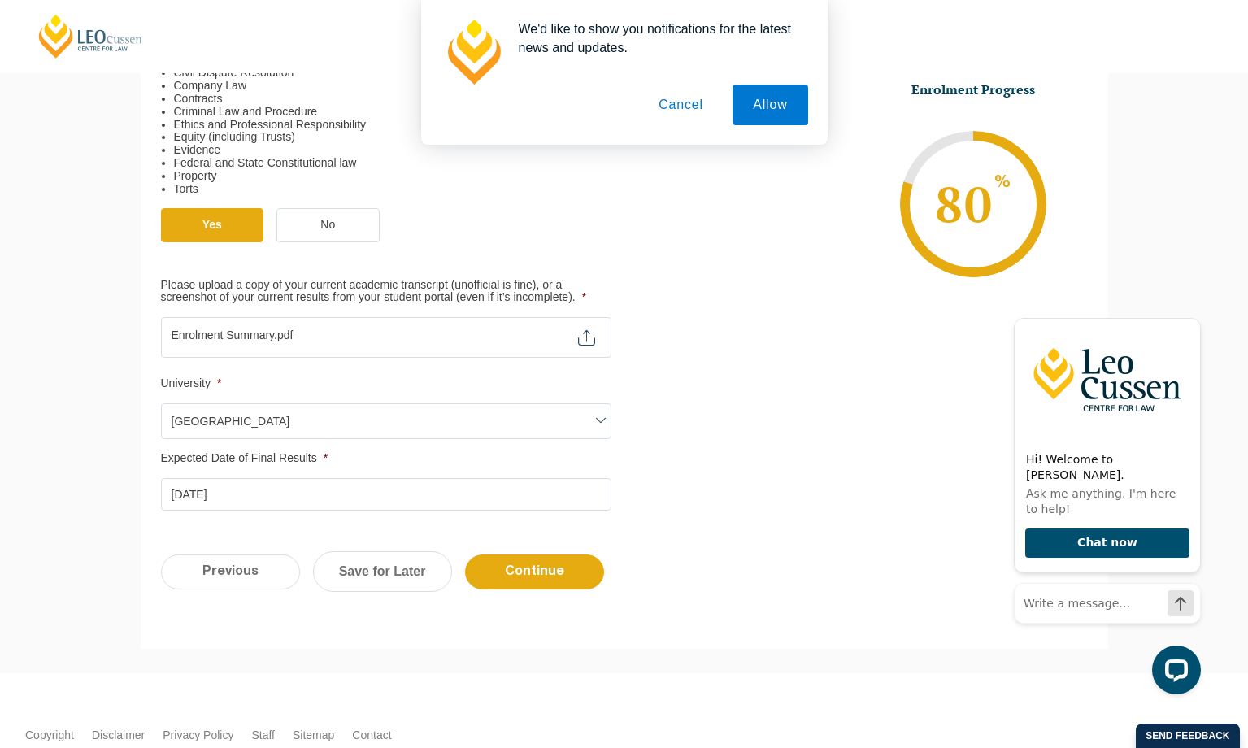
scroll to position [659, 0]
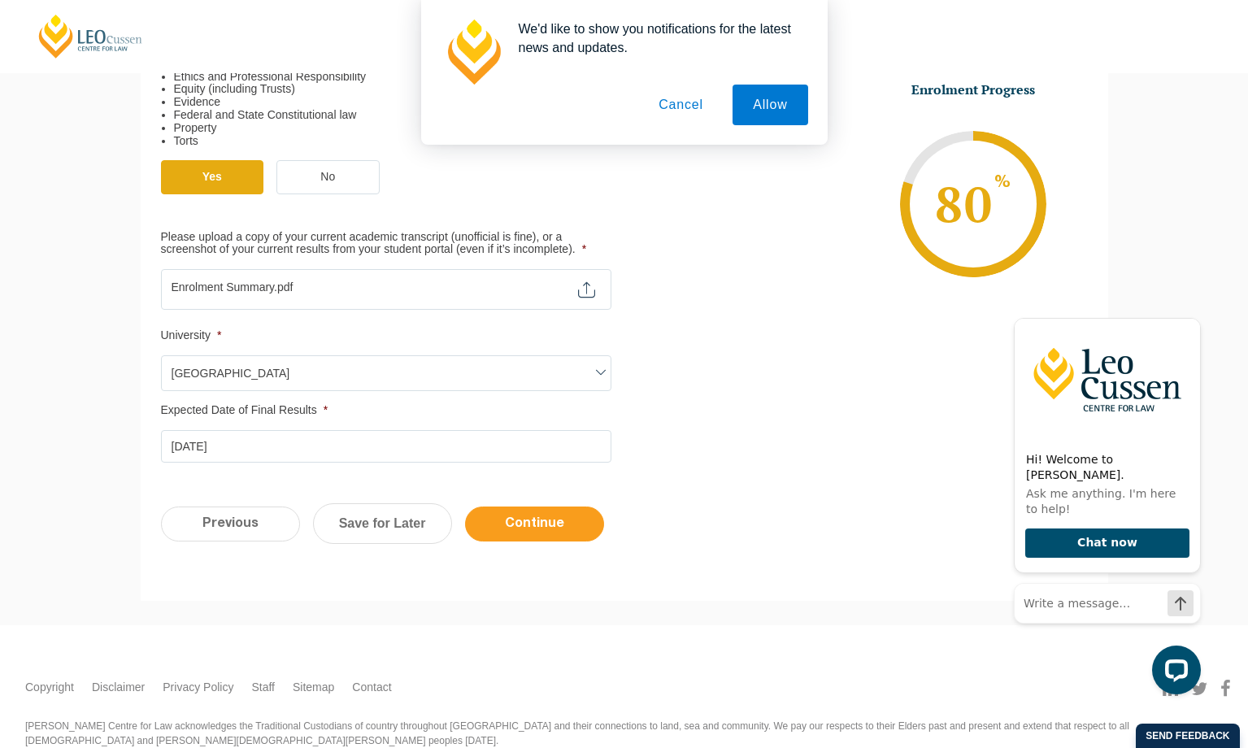
click at [551, 507] on input "Continue" at bounding box center [534, 524] width 139 height 35
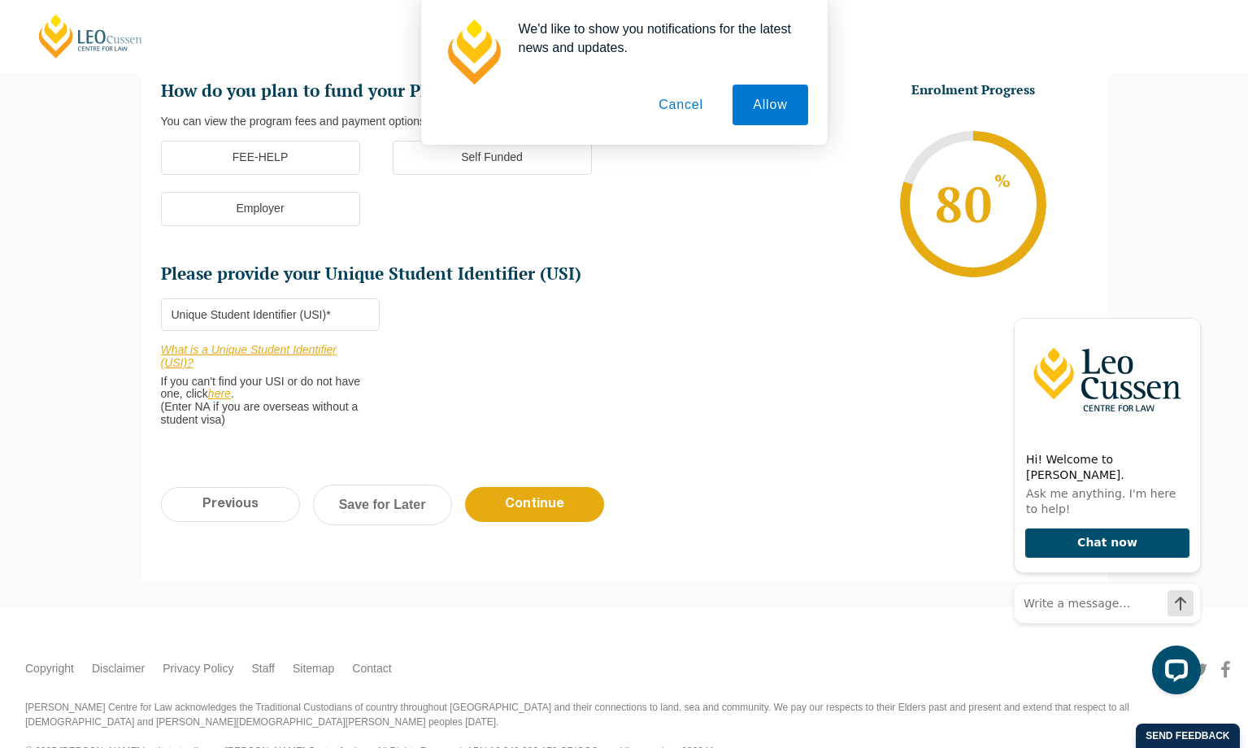
scroll to position [141, 0]
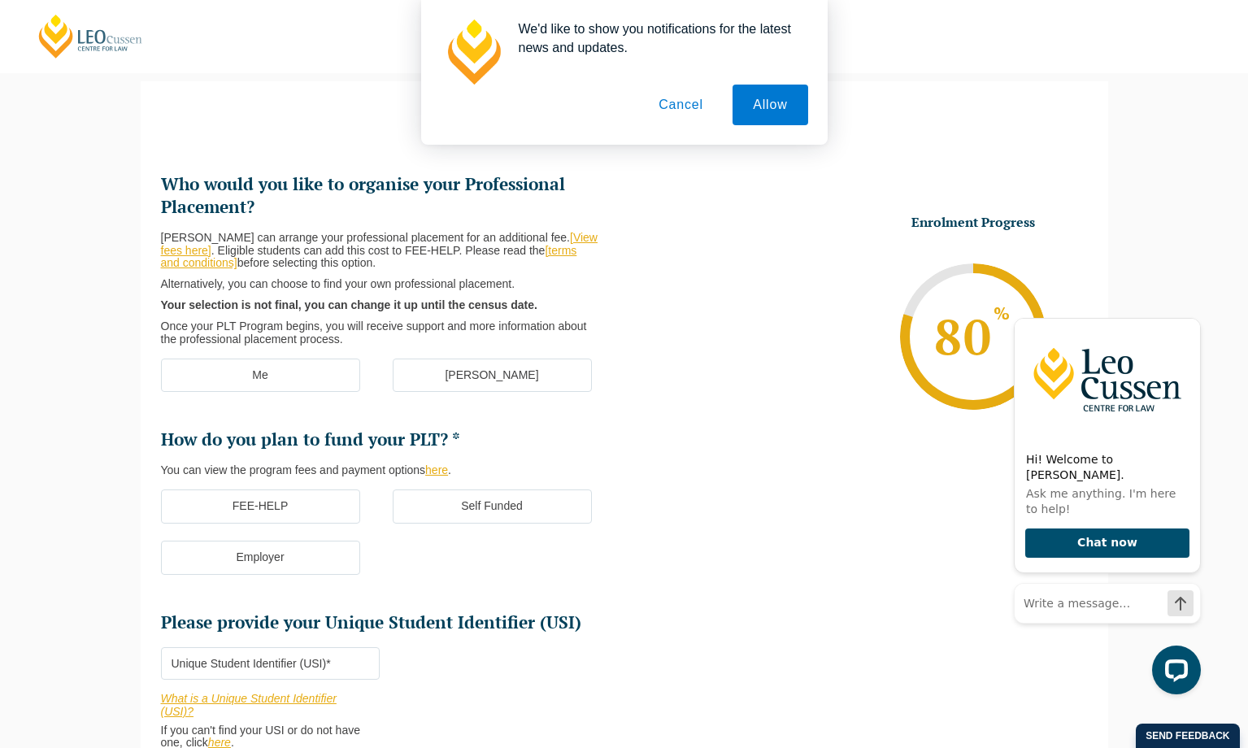
click at [257, 375] on label "Me" at bounding box center [260, 376] width 199 height 34
click at [0, 0] on input "Me" at bounding box center [0, 0] width 0 height 0
click at [400, 364] on label "[PERSON_NAME]" at bounding box center [492, 376] width 199 height 34
click at [0, 0] on input "[PERSON_NAME]" at bounding box center [0, 0] width 0 height 0
click at [316, 364] on label "Me" at bounding box center [260, 376] width 199 height 34
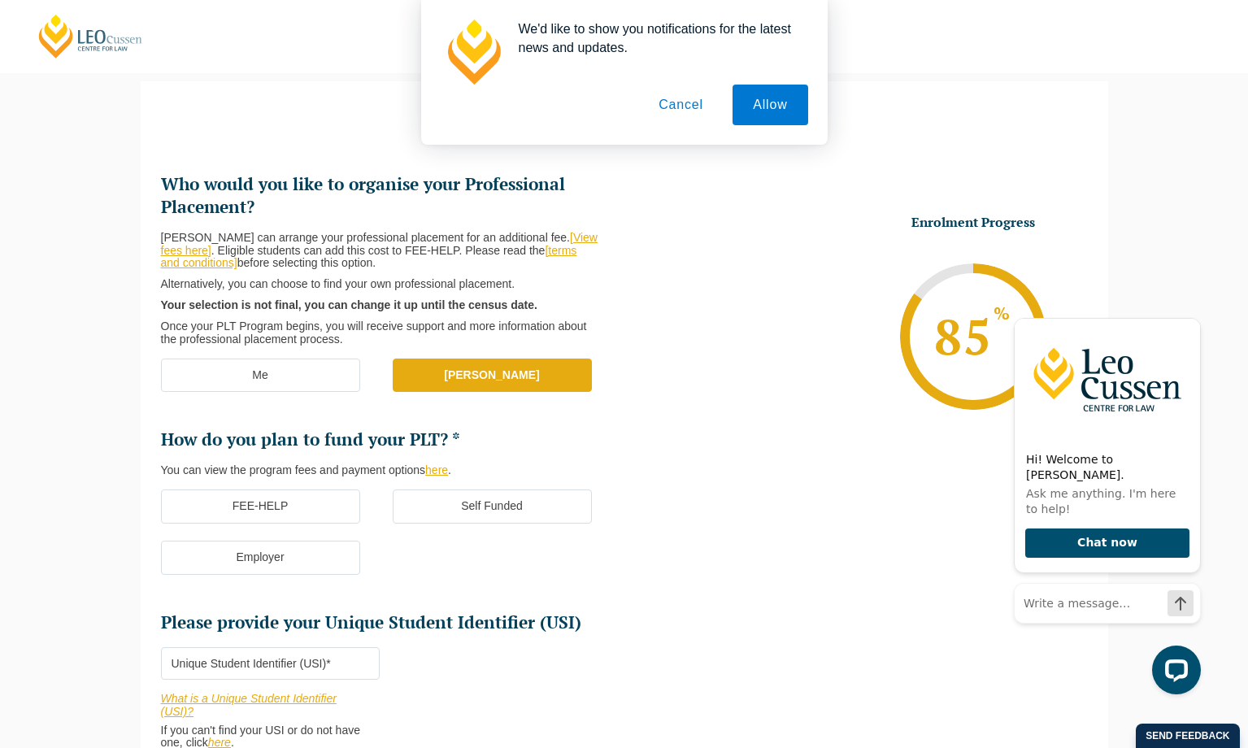
click at [0, 0] on input "Me" at bounding box center [0, 0] width 0 height 0
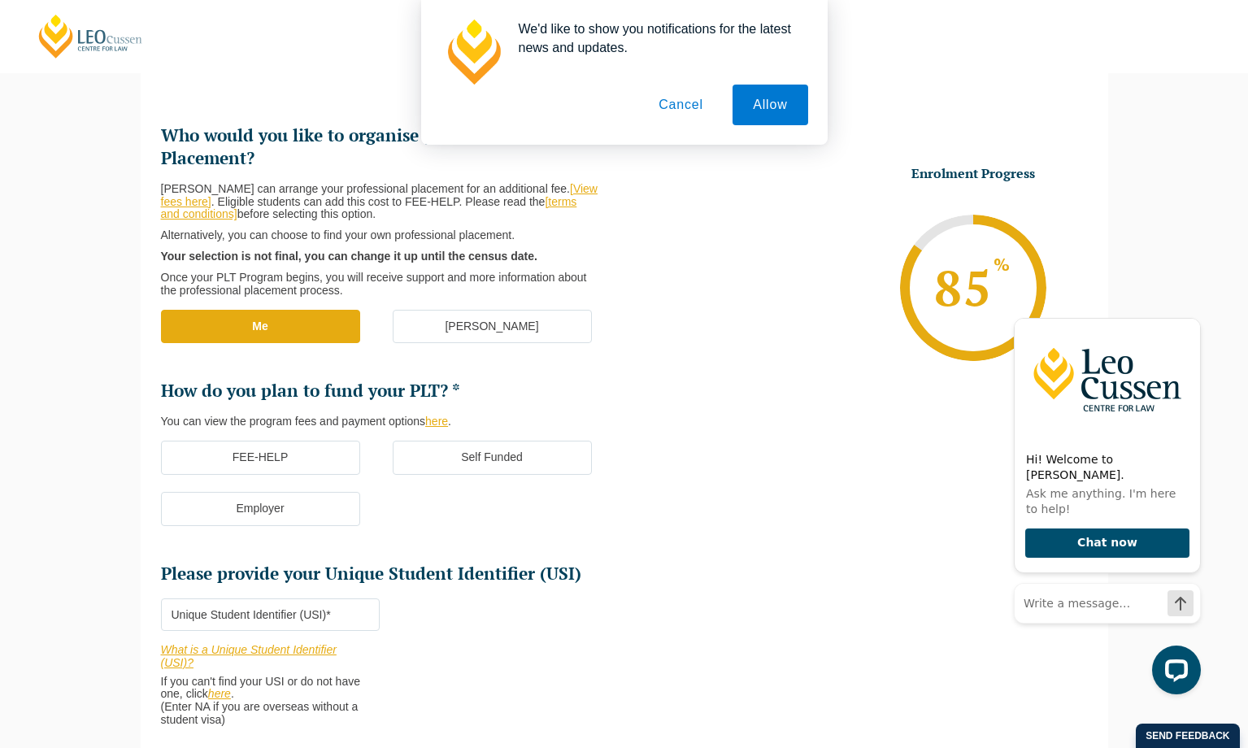
scroll to position [210, 0]
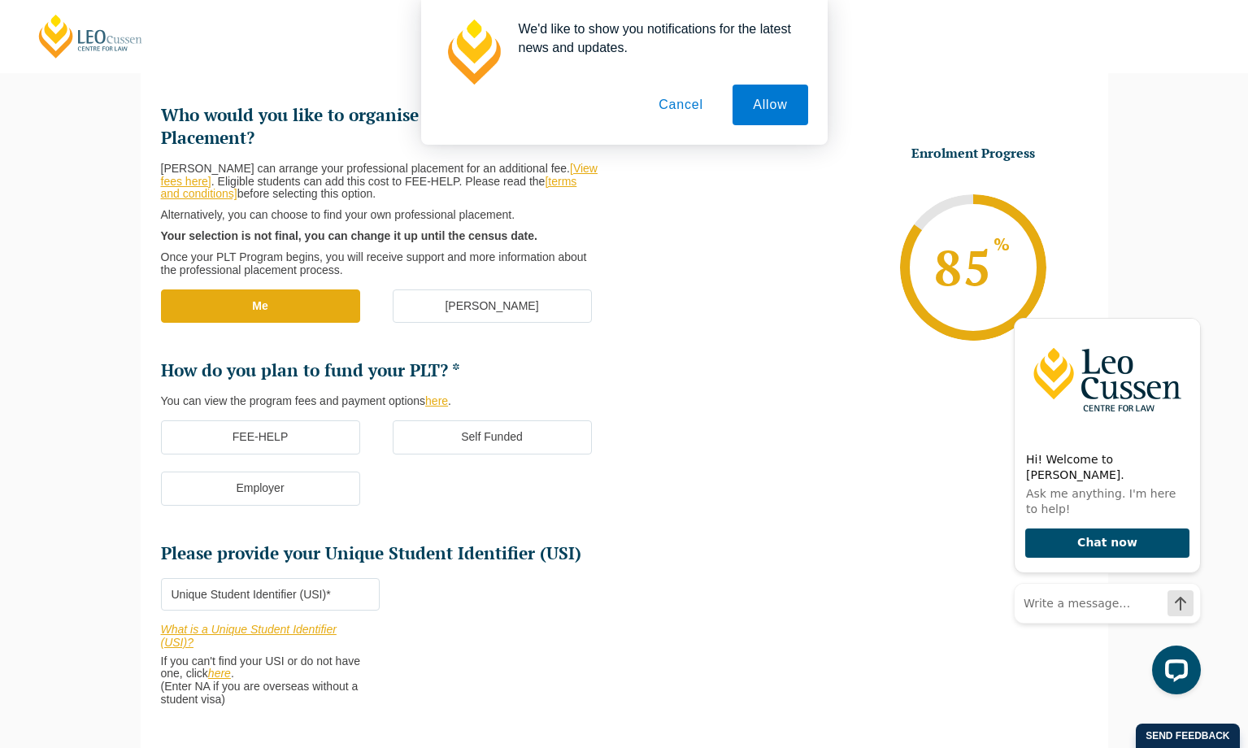
click at [305, 427] on label "FEE-HELP" at bounding box center [260, 437] width 199 height 34
click at [0, 0] on input "FEE-HELP" at bounding box center [0, 0] width 0 height 0
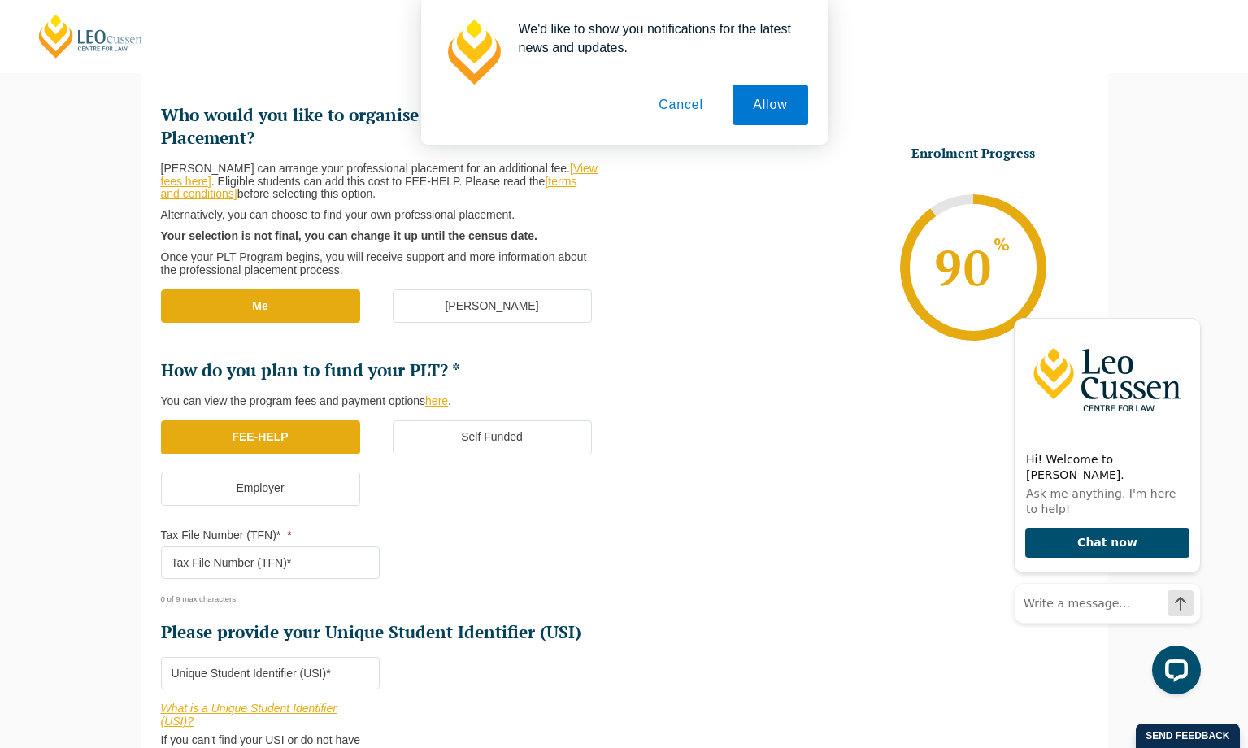
click at [261, 557] on input "Tax File Number (TFN)* *" at bounding box center [270, 562] width 219 height 33
click at [228, 662] on input "Please provide your Unique Student Identifier (USI) *" at bounding box center [270, 673] width 219 height 33
click at [1103, 63] on div "We'd like to show you notifications for the latest news and updates. Allow Canc…" at bounding box center [624, 72] width 1248 height 145
click at [310, 567] on input "Tax File Number (TFN)* *" at bounding box center [270, 562] width 219 height 33
type input "507505865"
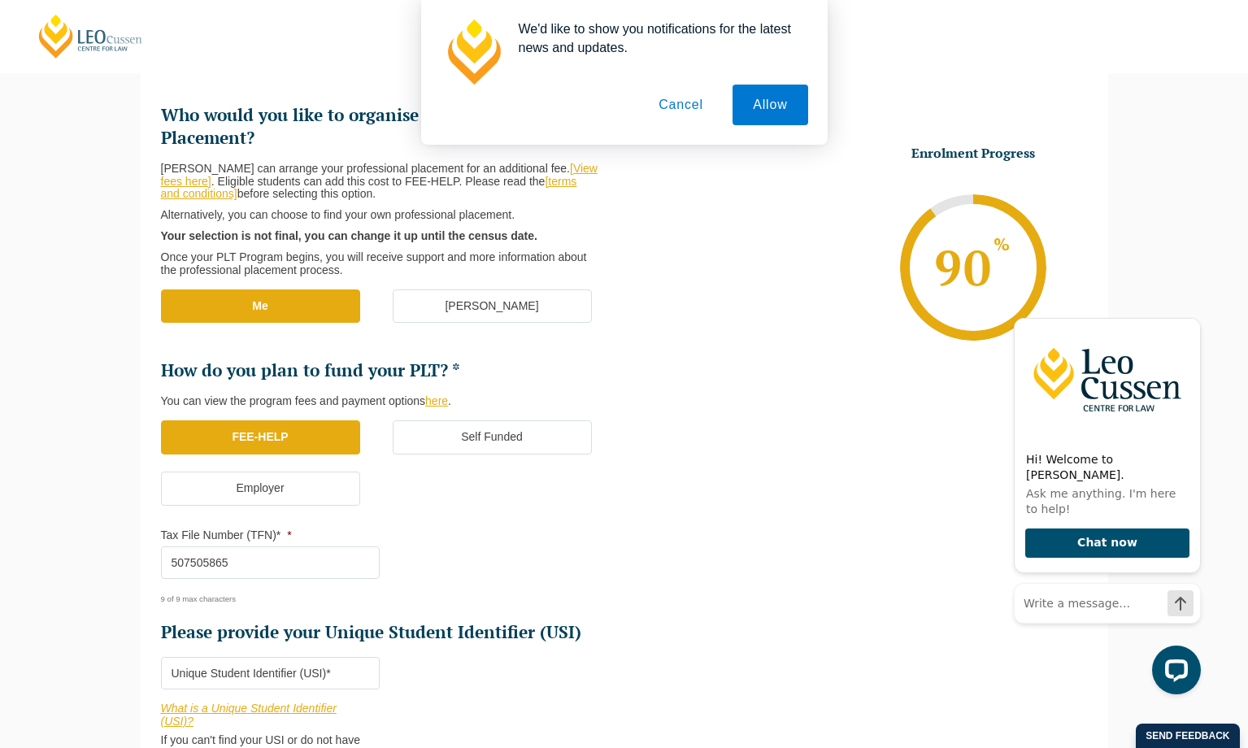
click at [239, 658] on input "Please provide your Unique Student Identifier (USI) *" at bounding box center [270, 673] width 219 height 33
type input "L7YR488PEZ"
click at [531, 651] on li "Who would you like to organise your Professional Placement? [PERSON_NAME] can a…" at bounding box center [393, 453] width 464 height 699
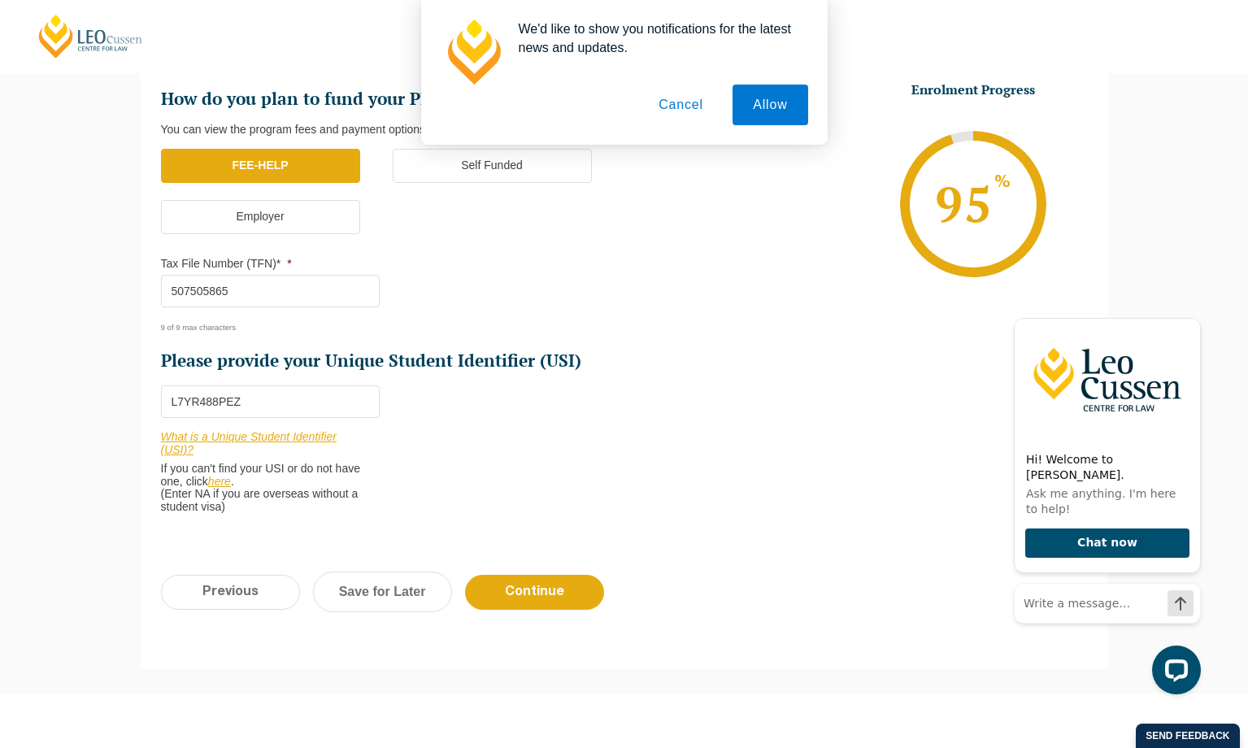
scroll to position [514, 0]
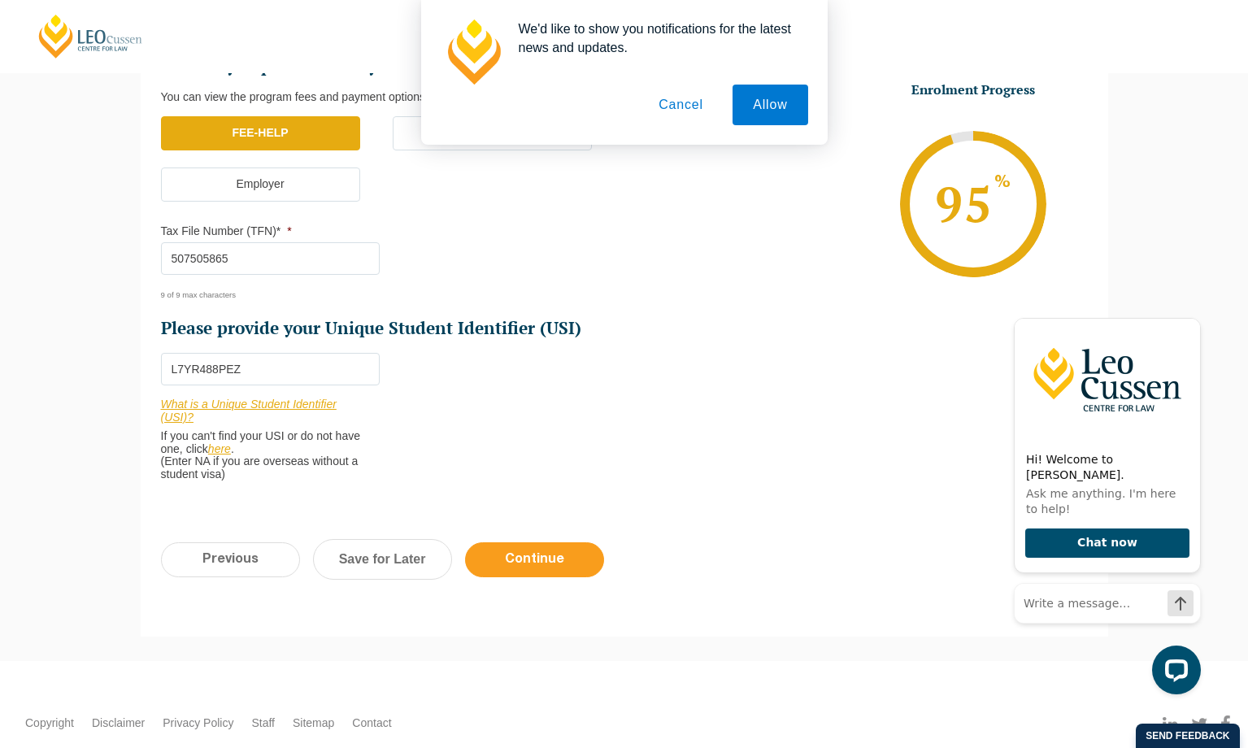
click at [544, 544] on input "Continue" at bounding box center [534, 559] width 139 height 35
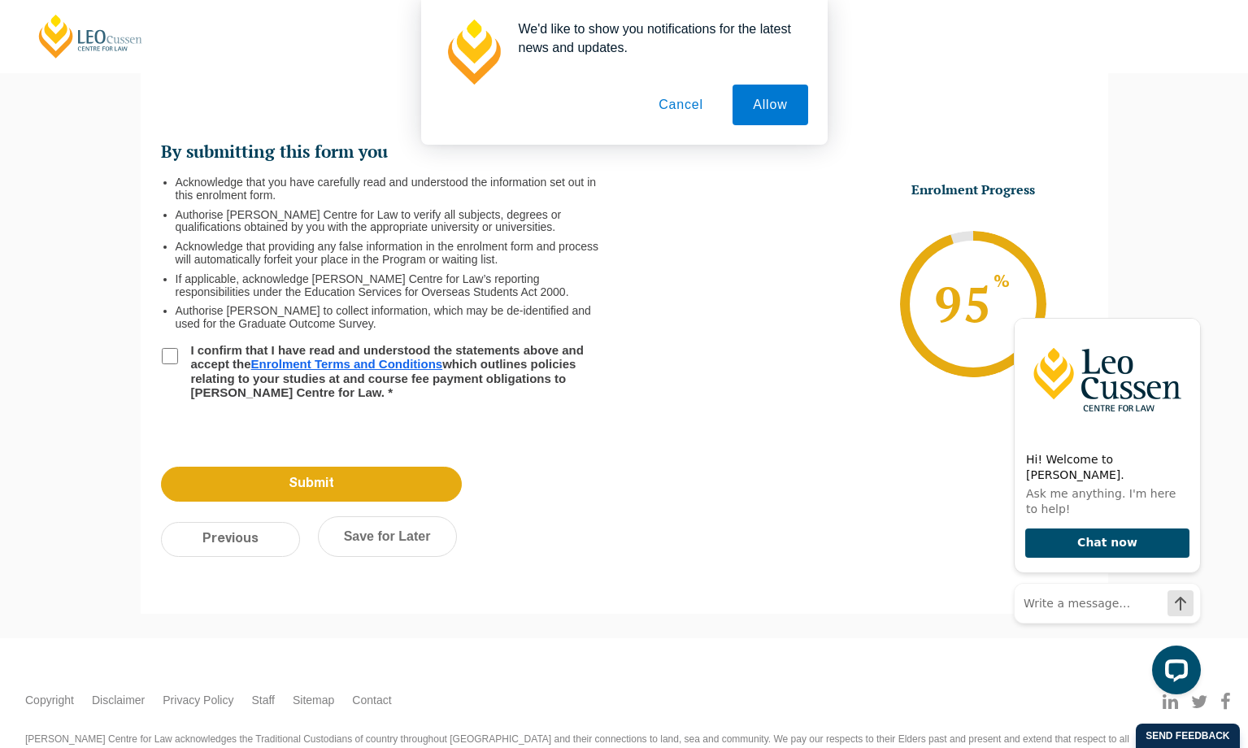
scroll to position [0, 0]
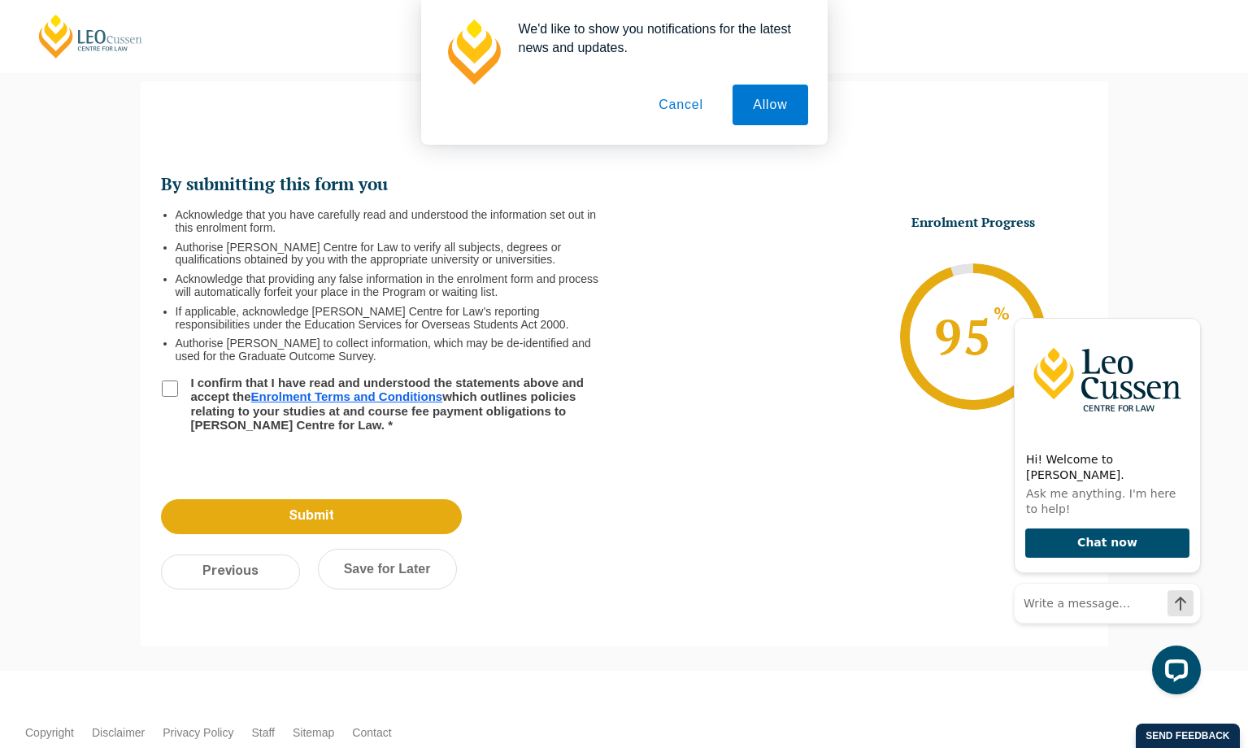
click at [171, 383] on input "I confirm that I have read and understood the statements above and accept the E…" at bounding box center [170, 389] width 16 height 16
checkbox input "true"
click at [223, 516] on input "Submit" at bounding box center [311, 516] width 301 height 35
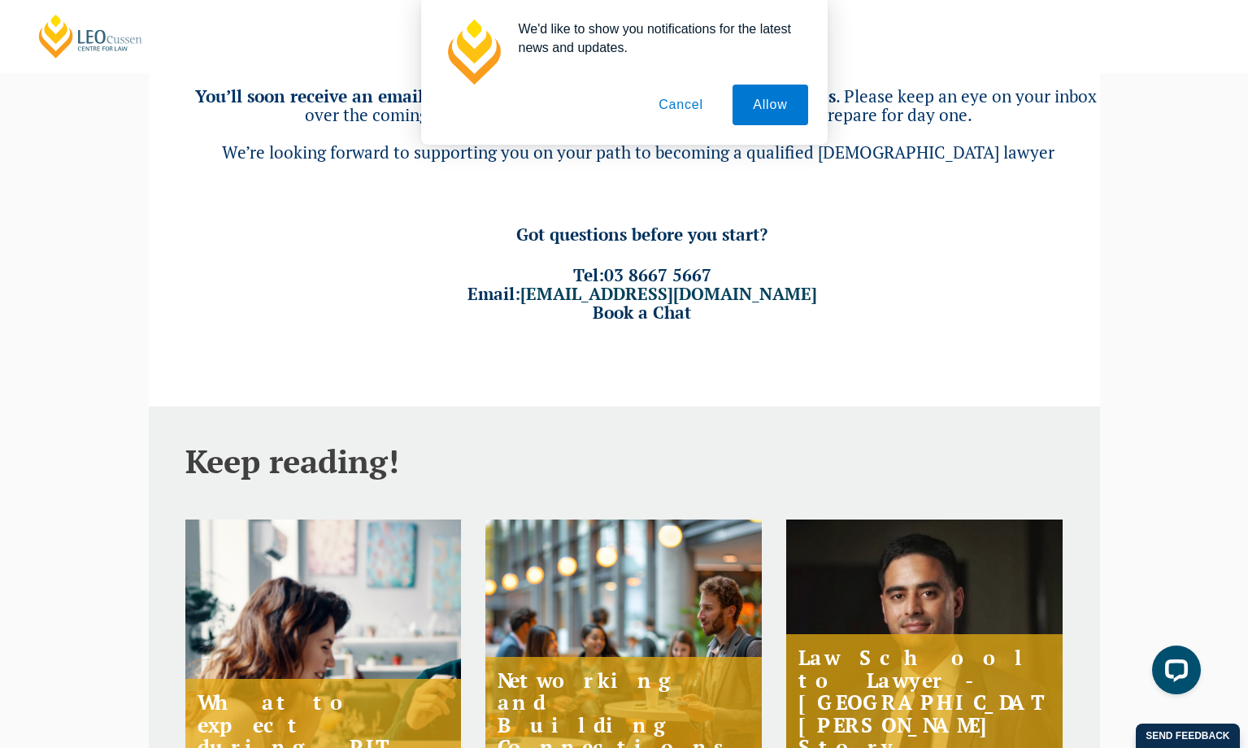
scroll to position [287, 0]
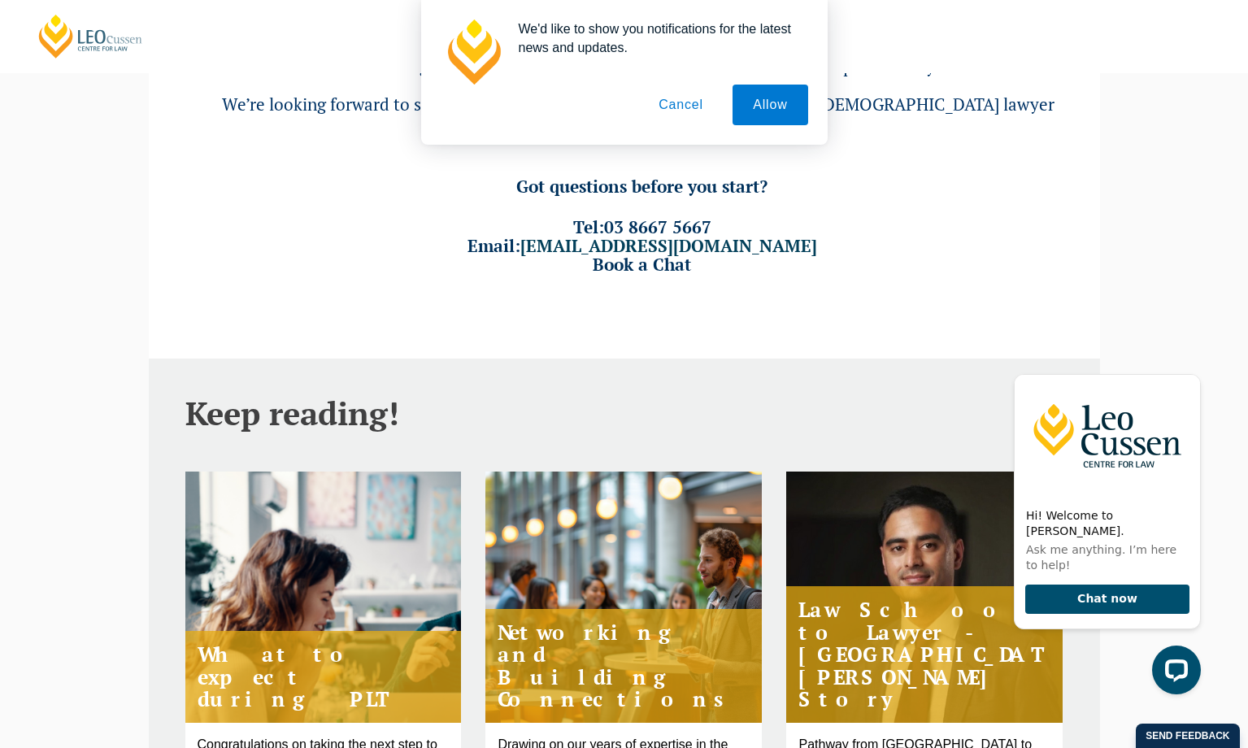
click at [671, 104] on button "Cancel" at bounding box center [680, 105] width 85 height 41
